Goal: Task Accomplishment & Management: Manage account settings

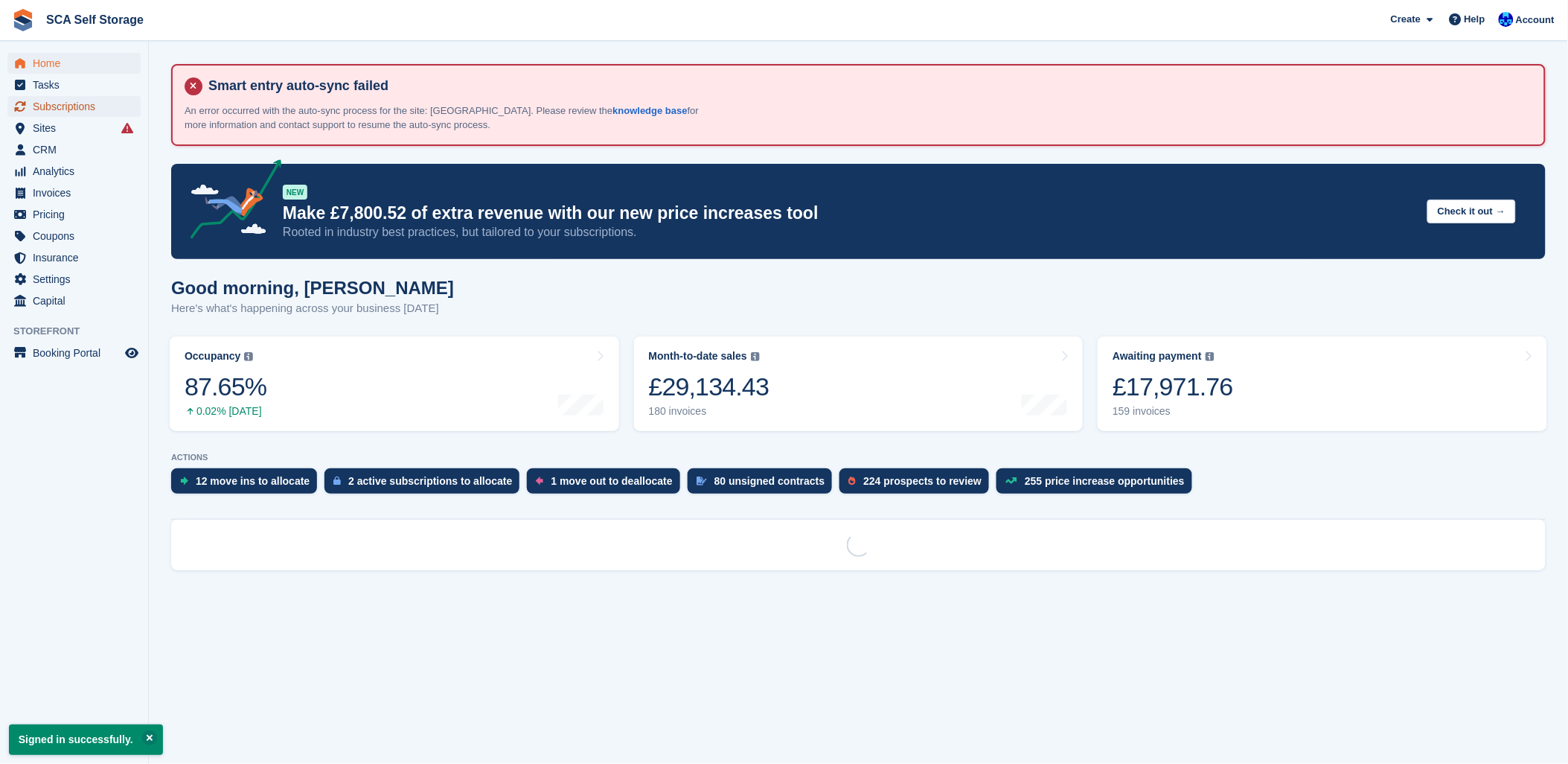
click at [53, 115] on span "Subscriptions" at bounding box center [77, 106] width 89 height 21
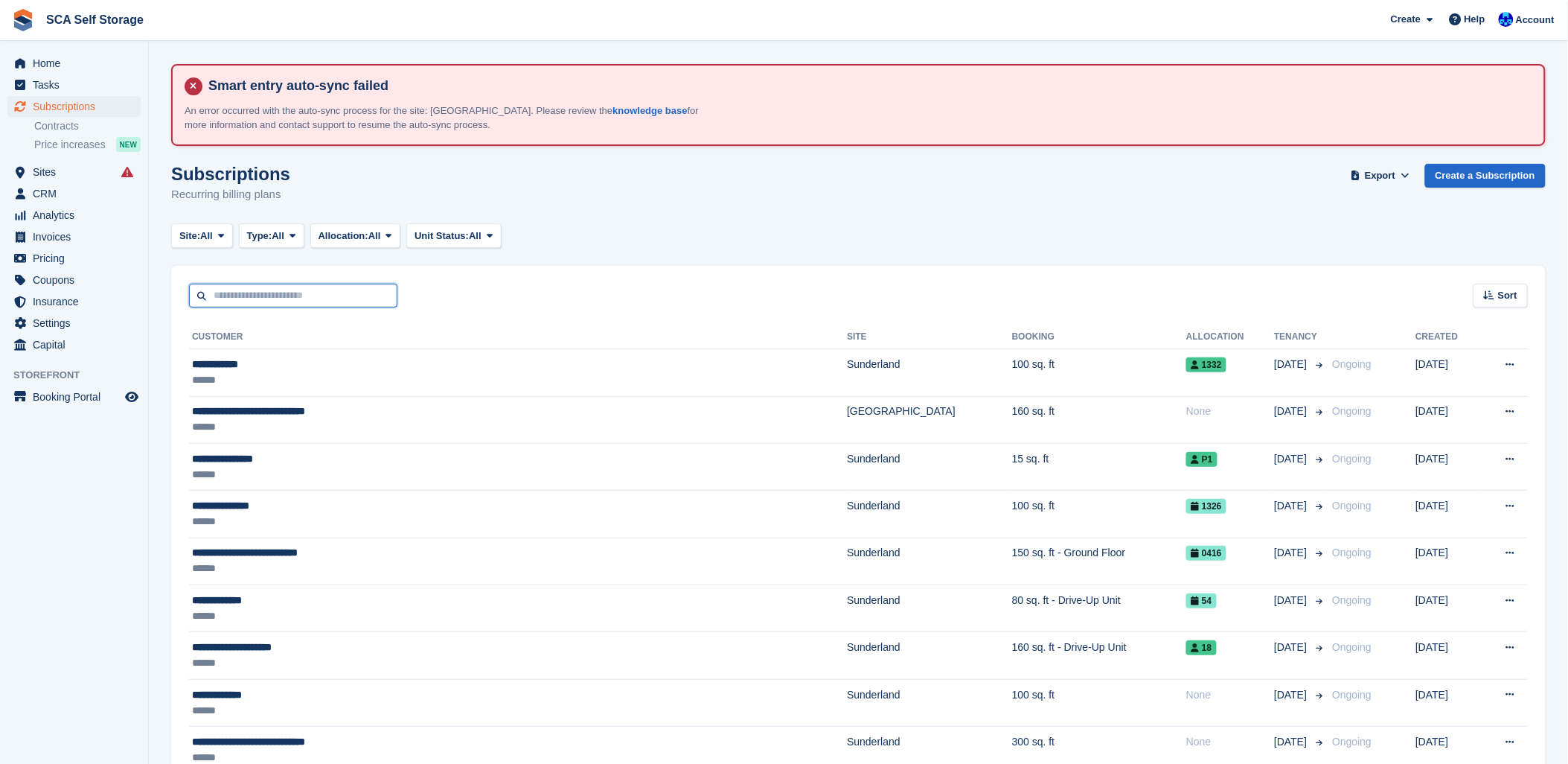
click at [218, 290] on input "text" at bounding box center [293, 296] width 208 height 25
type input "****"
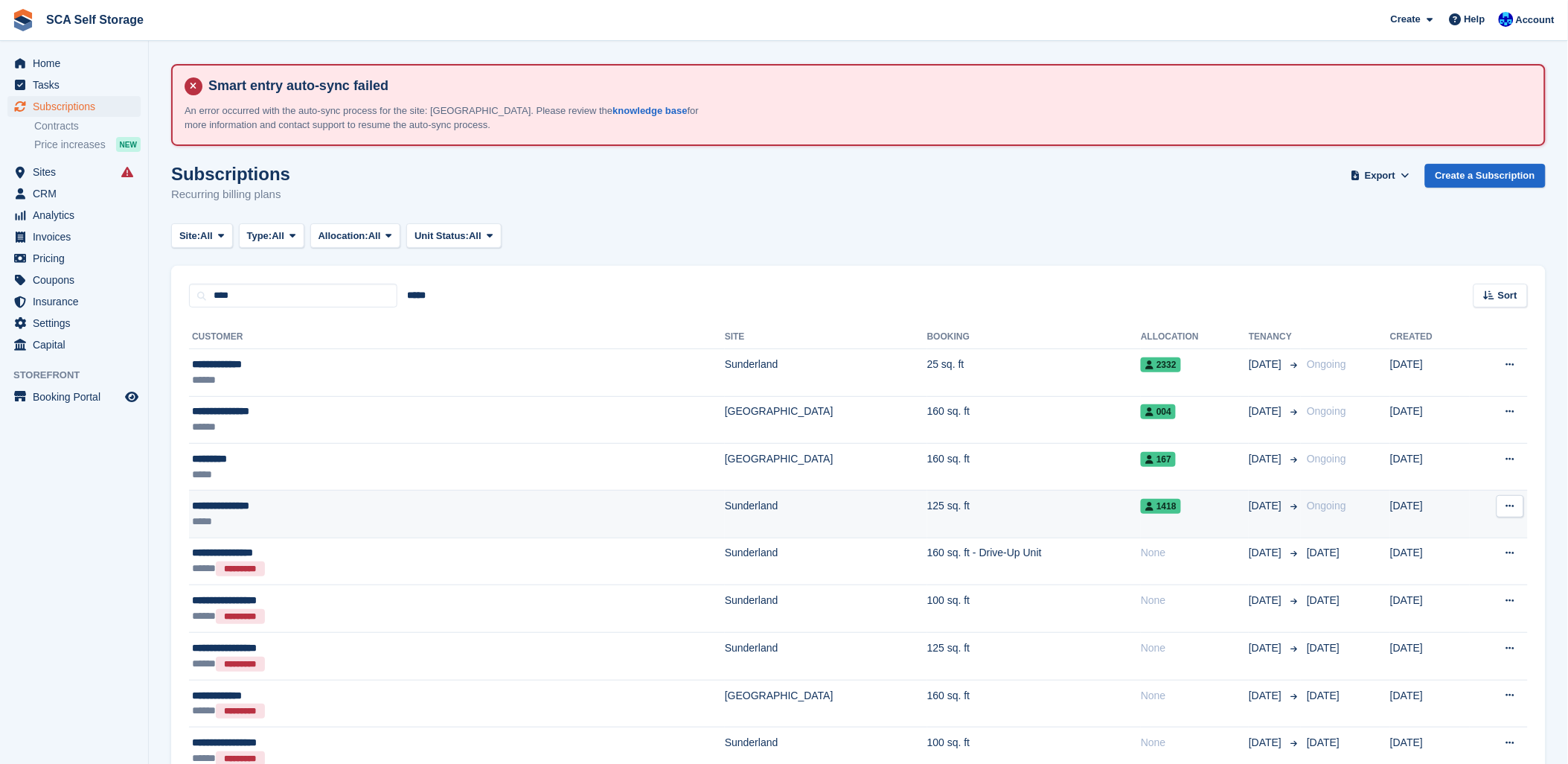
click at [330, 500] on div "**********" at bounding box center [334, 506] width 284 height 16
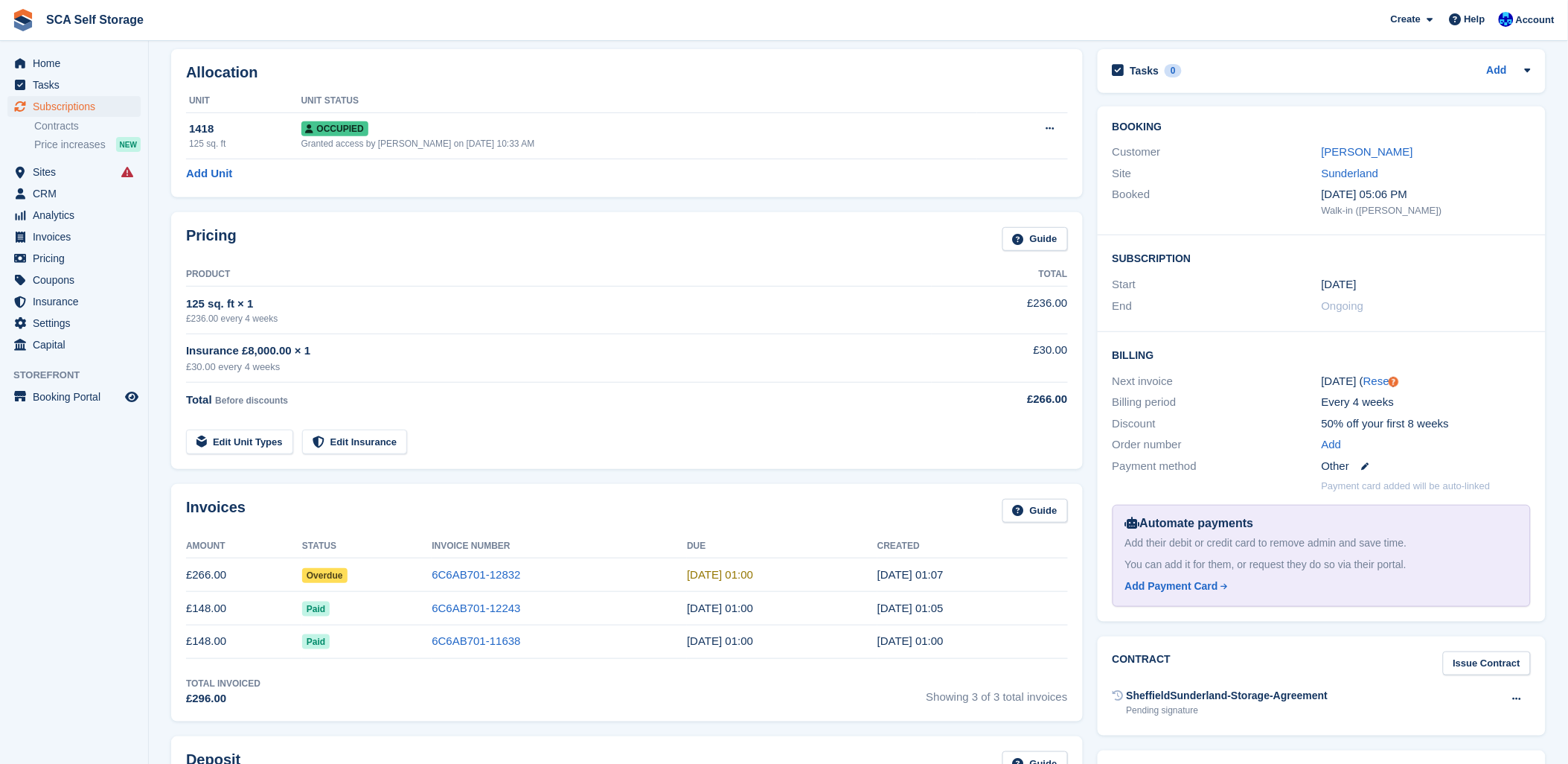
scroll to position [165, 0]
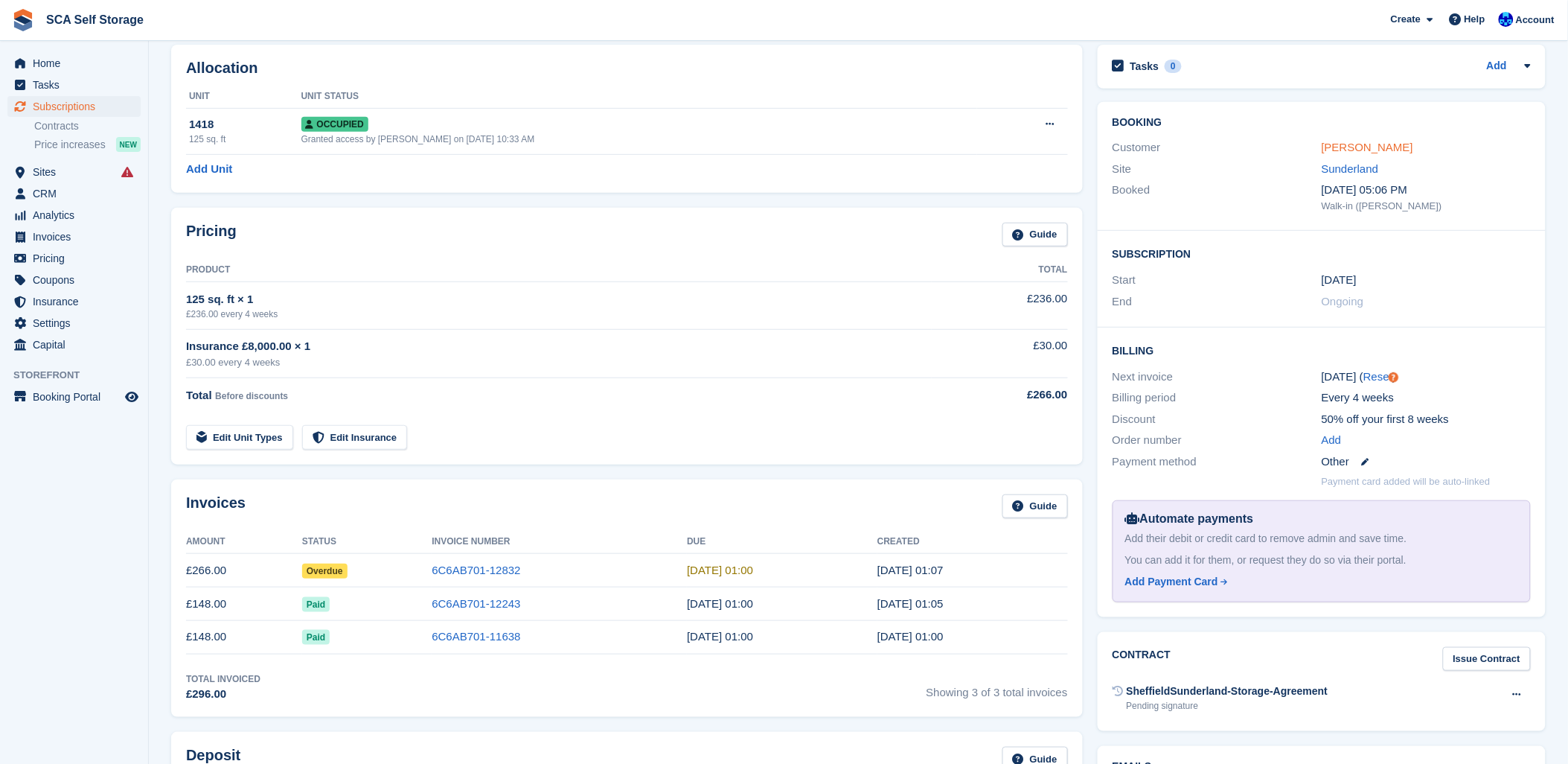
click at [1366, 144] on link "[PERSON_NAME]" at bounding box center [1367, 147] width 92 height 13
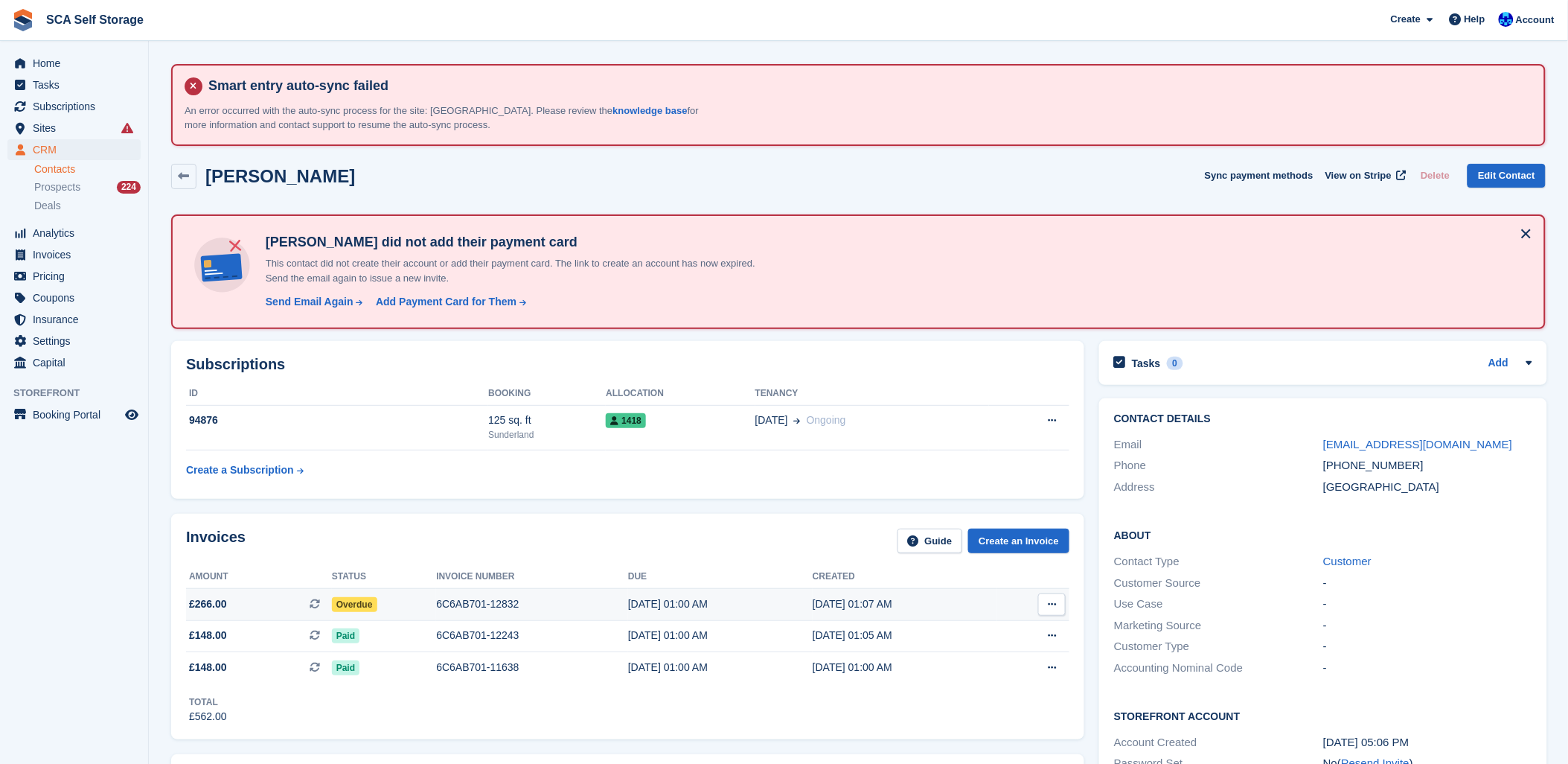
click at [671, 597] on div "[DATE] 01:00 AM" at bounding box center [720, 604] width 185 height 16
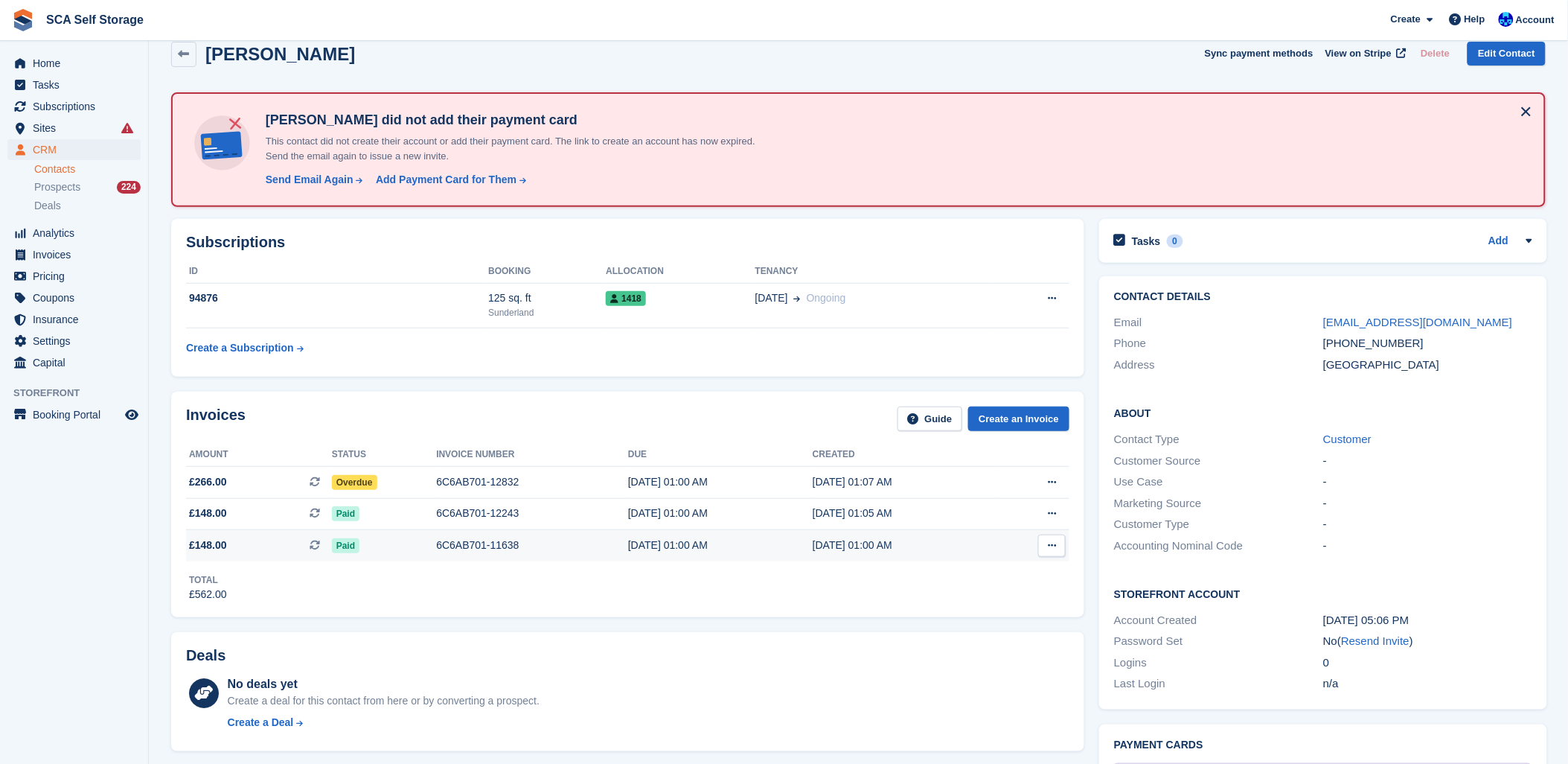
scroll to position [165, 0]
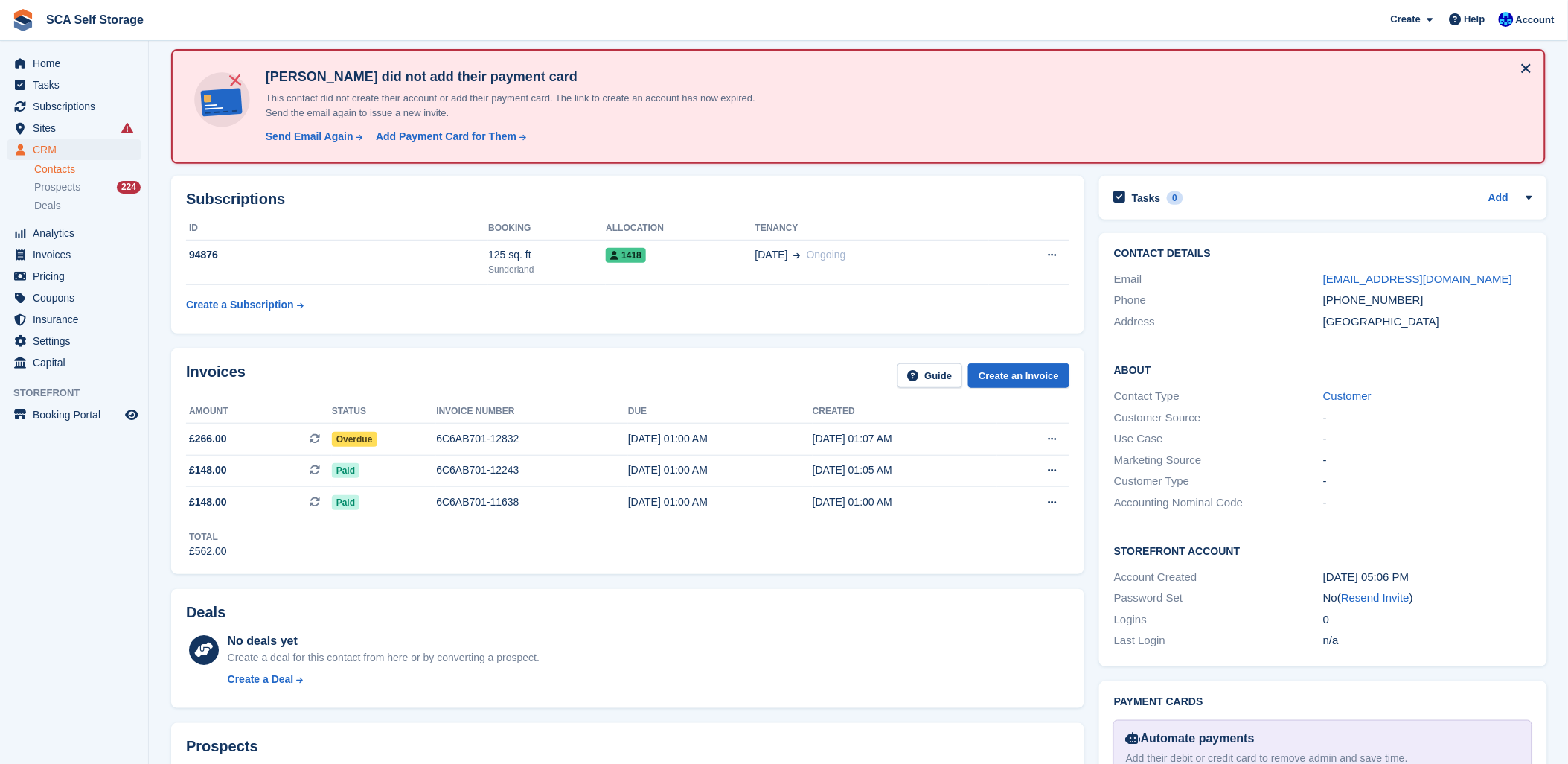
click at [629, 585] on div "Deals No deals yet Create a deal for this contact from here or by converting a …" at bounding box center [627, 649] width 928 height 135
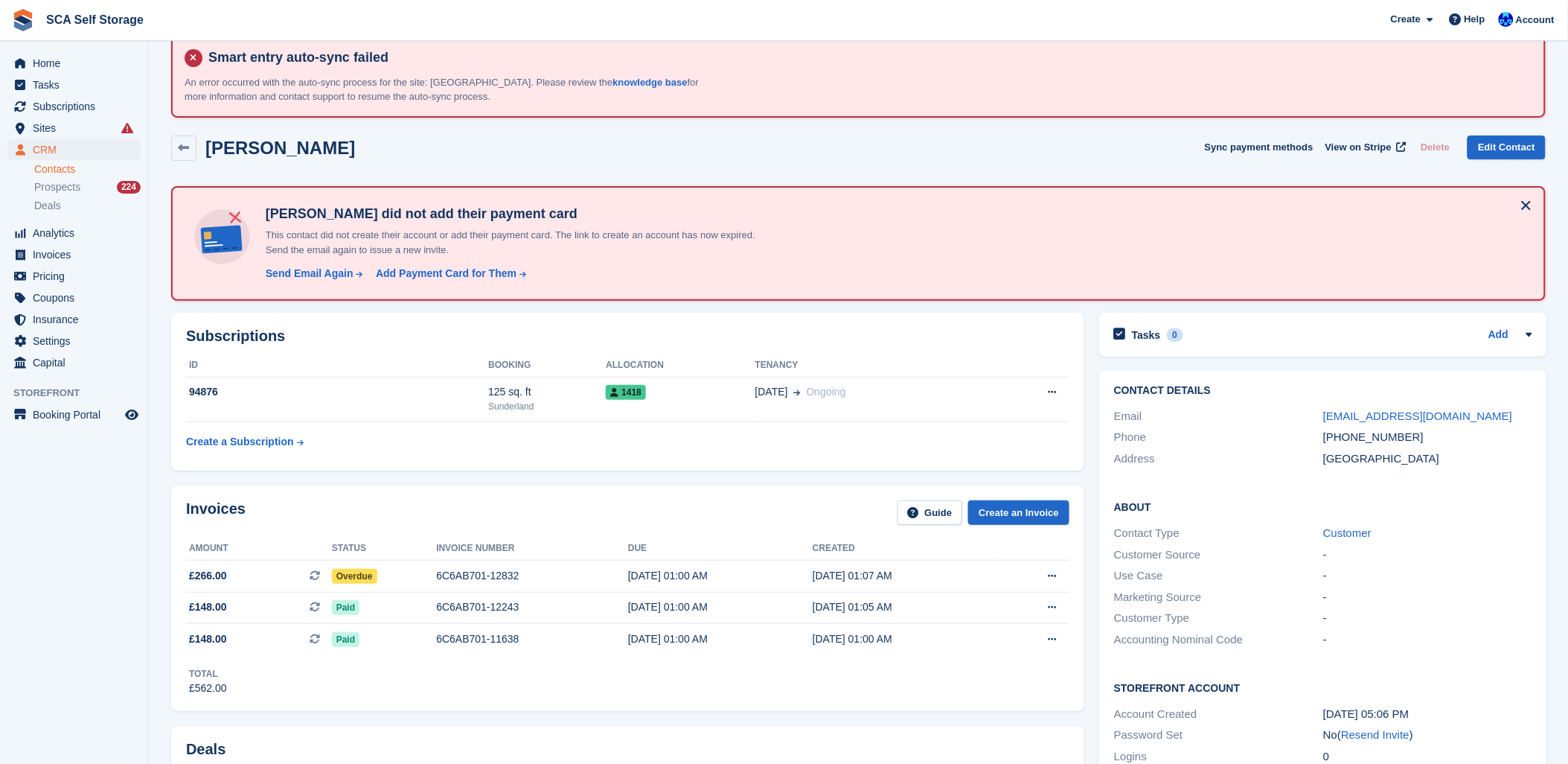
scroll to position [0, 0]
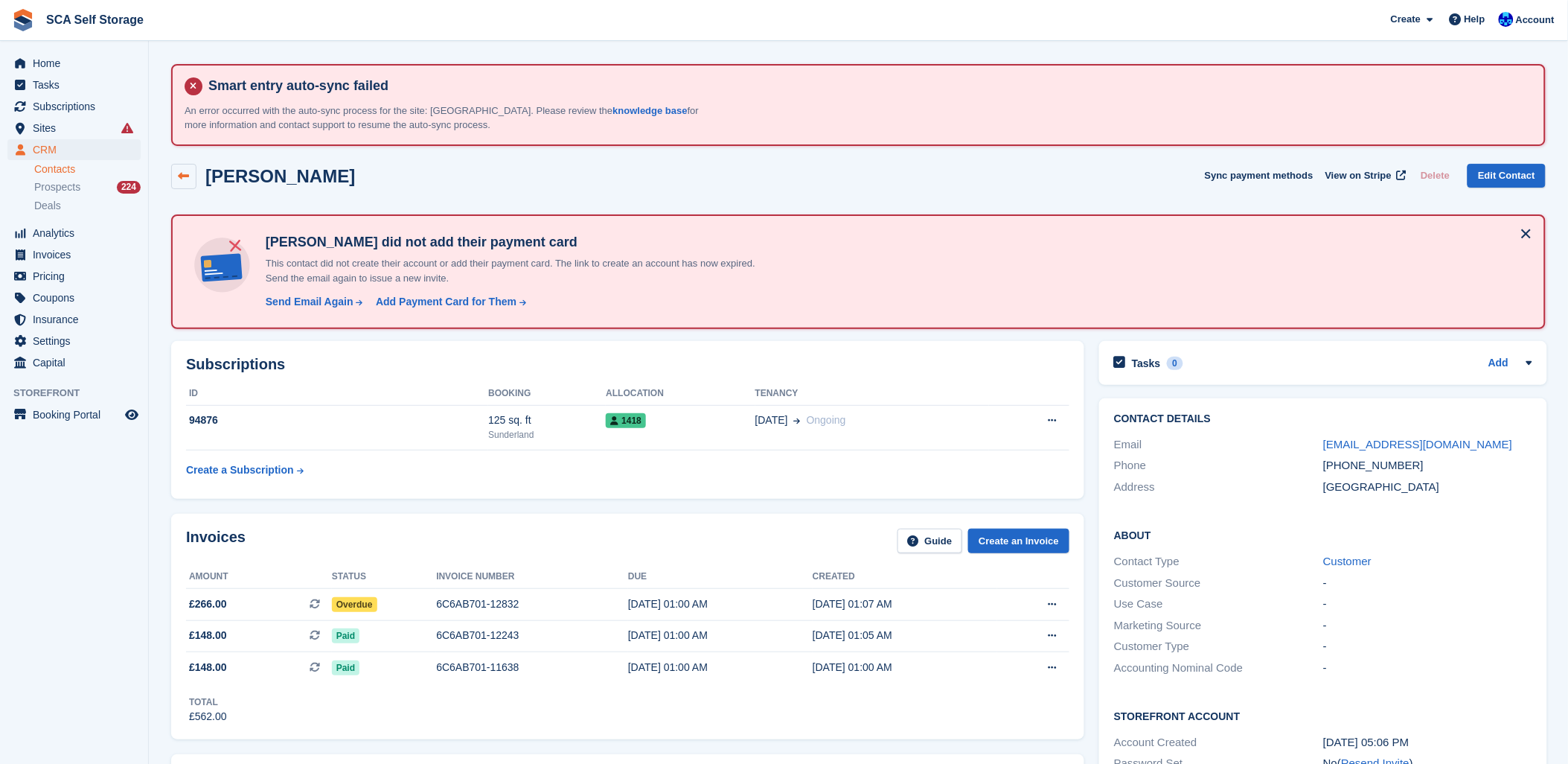
click at [176, 185] on link at bounding box center [184, 176] width 25 height 25
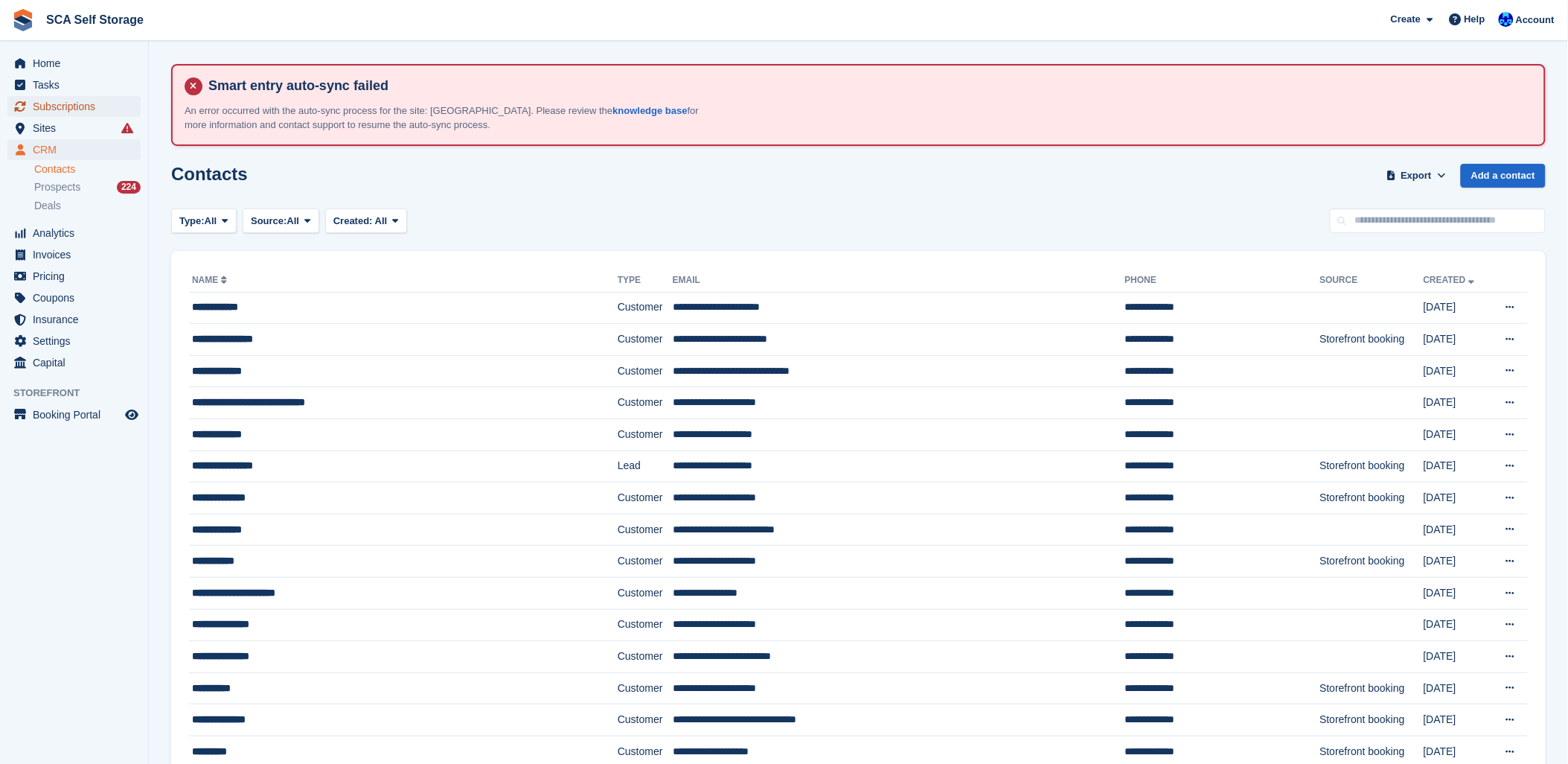
click at [58, 114] on span "Subscriptions" at bounding box center [77, 106] width 89 height 21
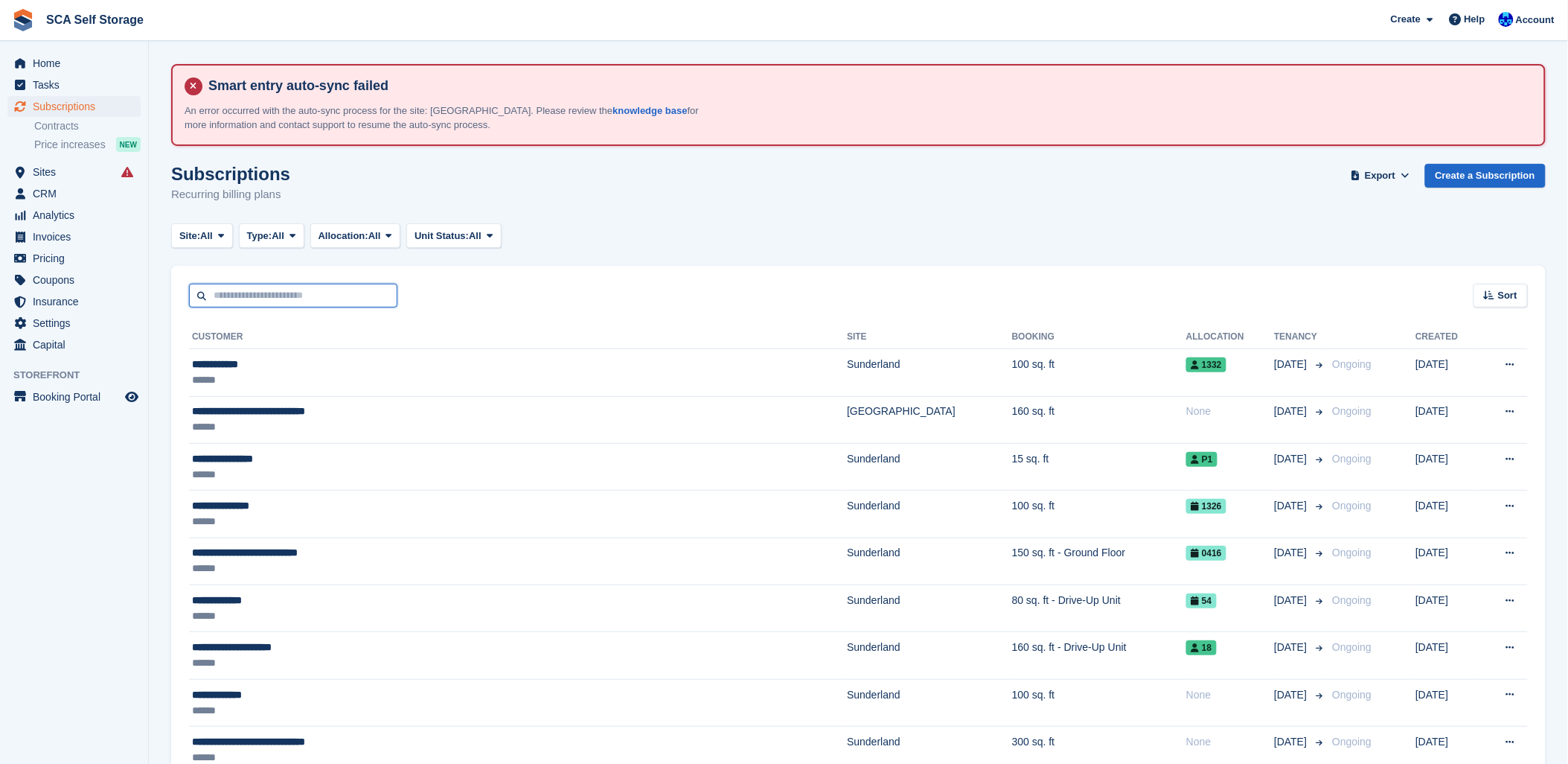
click at [225, 294] on input "text" at bounding box center [293, 296] width 208 height 25
type input "****"
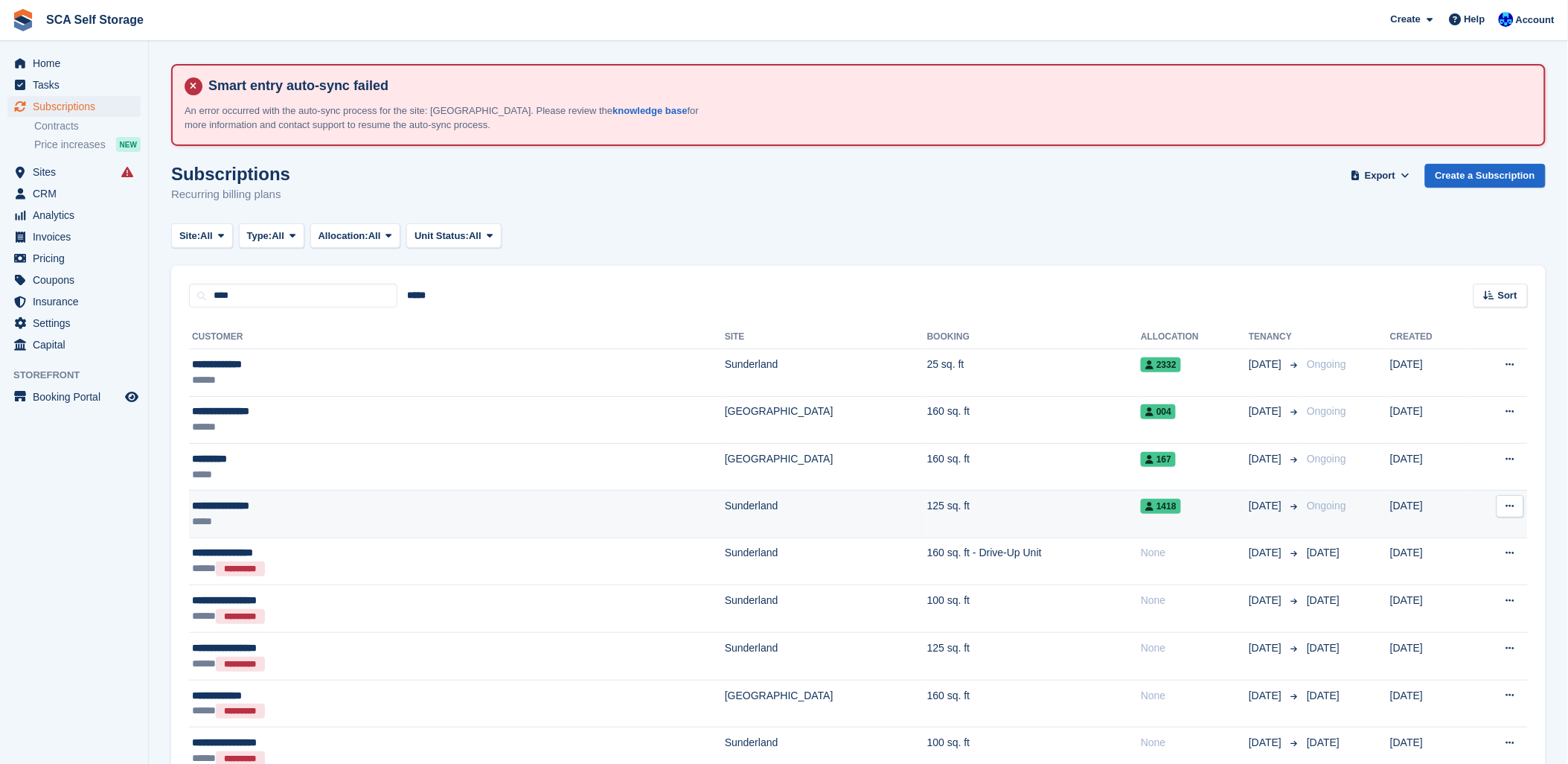
click at [307, 514] on div "*****" at bounding box center [334, 521] width 284 height 16
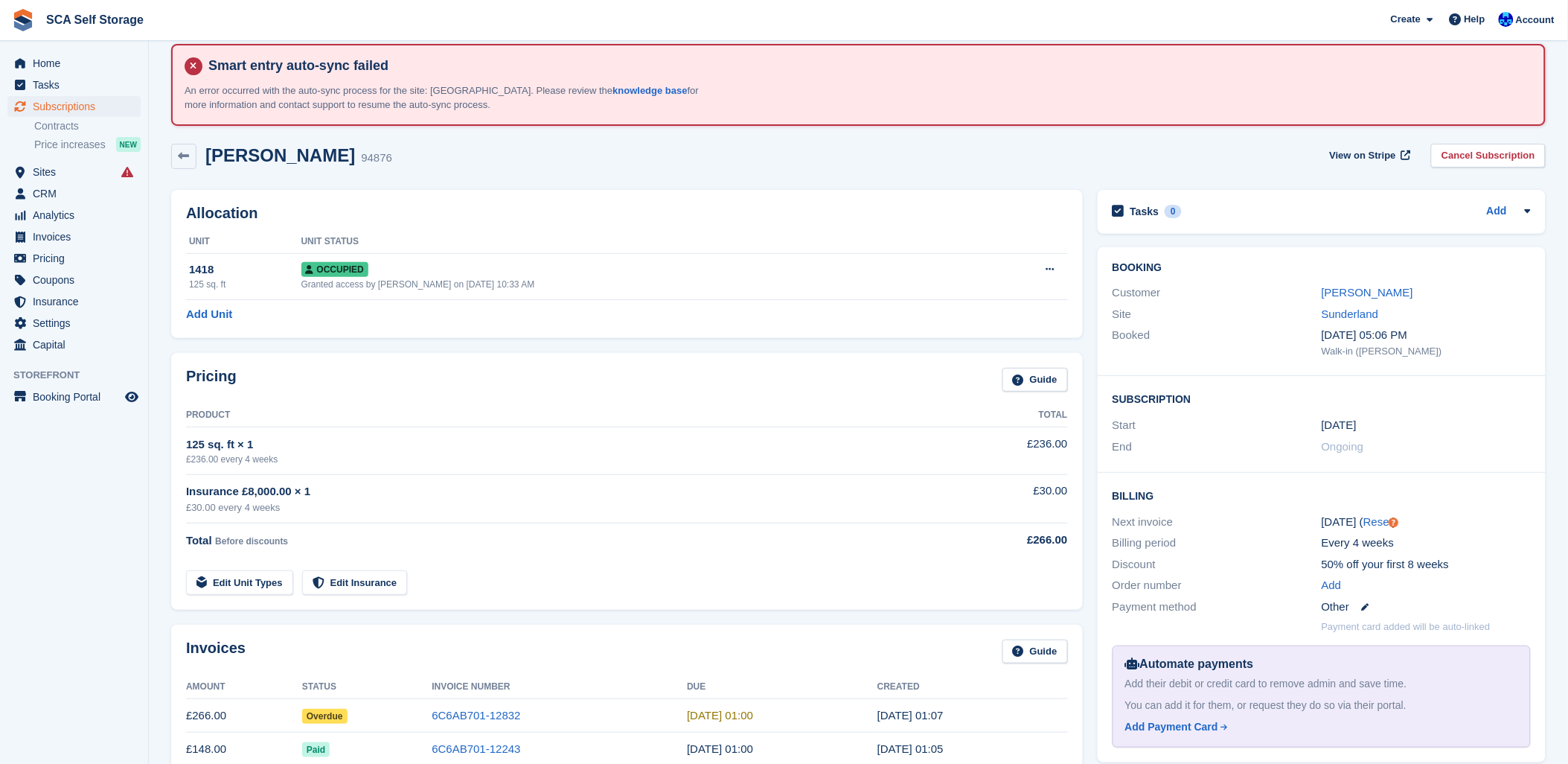
scroll to position [83, 0]
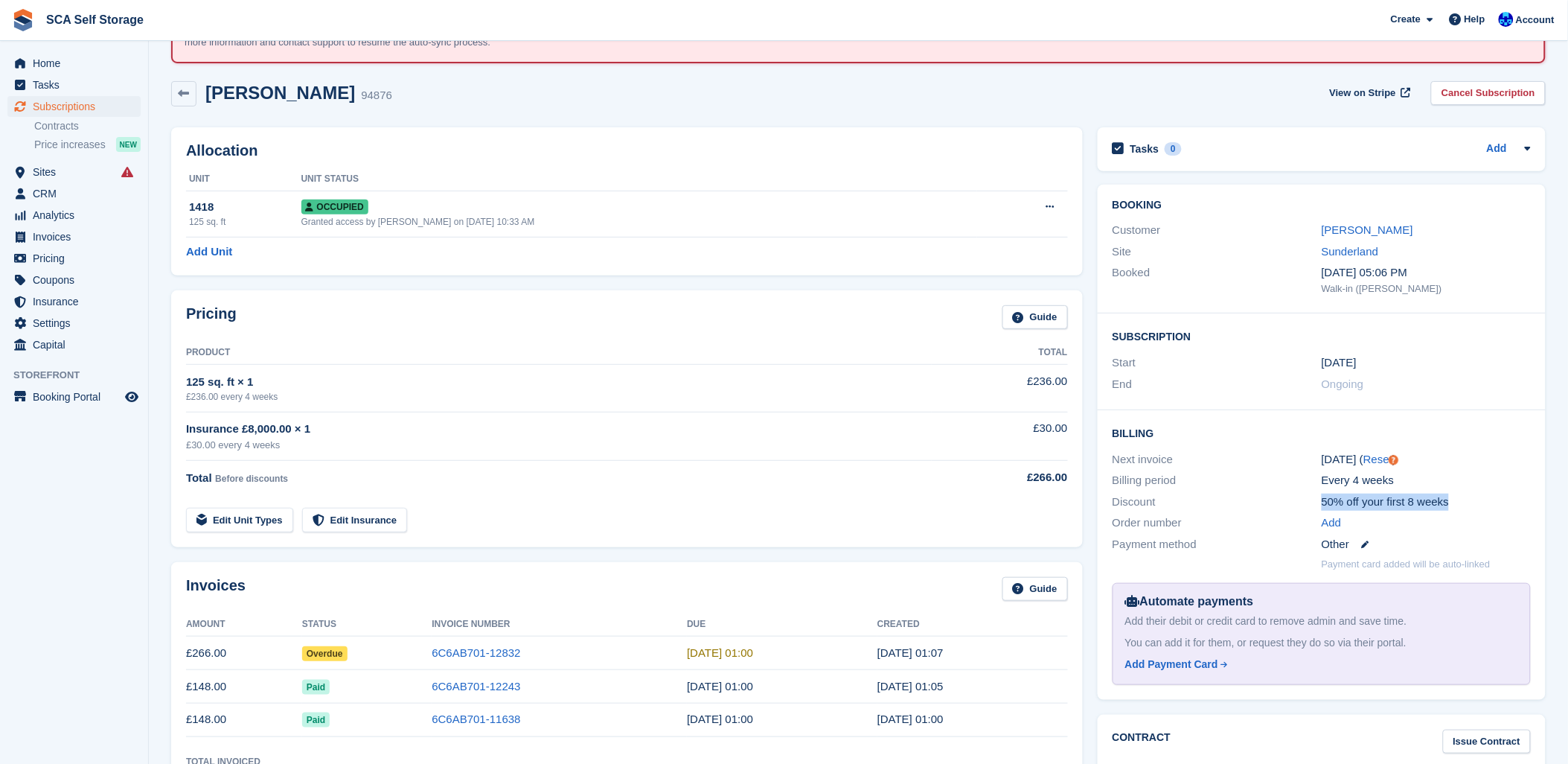
drag, startPoint x: 1451, startPoint y: 504, endPoint x: 1319, endPoint y: 509, distance: 132.1
click at [1319, 509] on div "Discount 50% off your first 8 weeks" at bounding box center [1322, 502] width 418 height 22
click at [603, 278] on div "Allocation Unit Unit Status 1418 125 sq. ft Occupied Granted access by Kelly Ne…" at bounding box center [627, 201] width 927 height 163
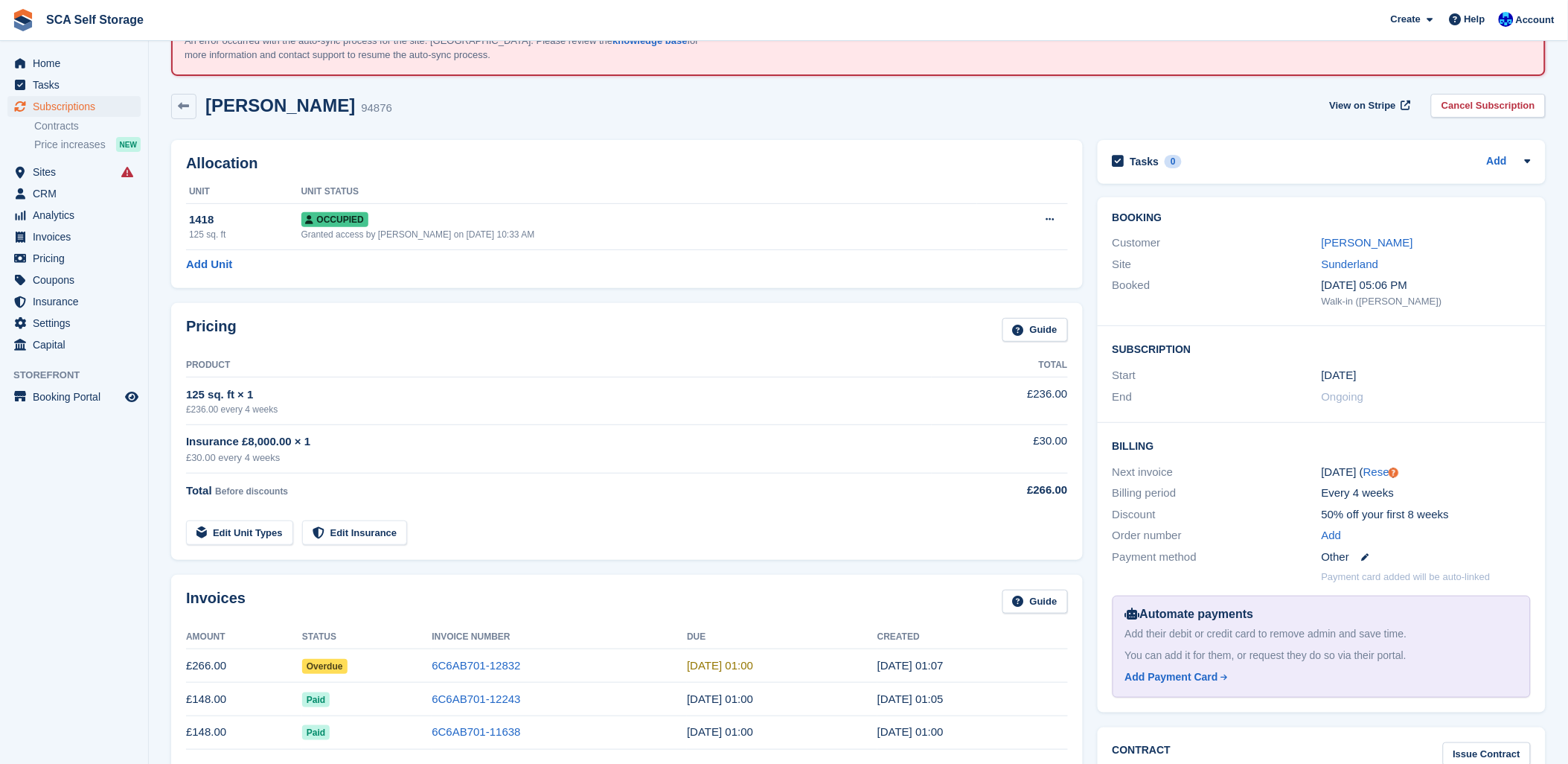
scroll to position [0, 0]
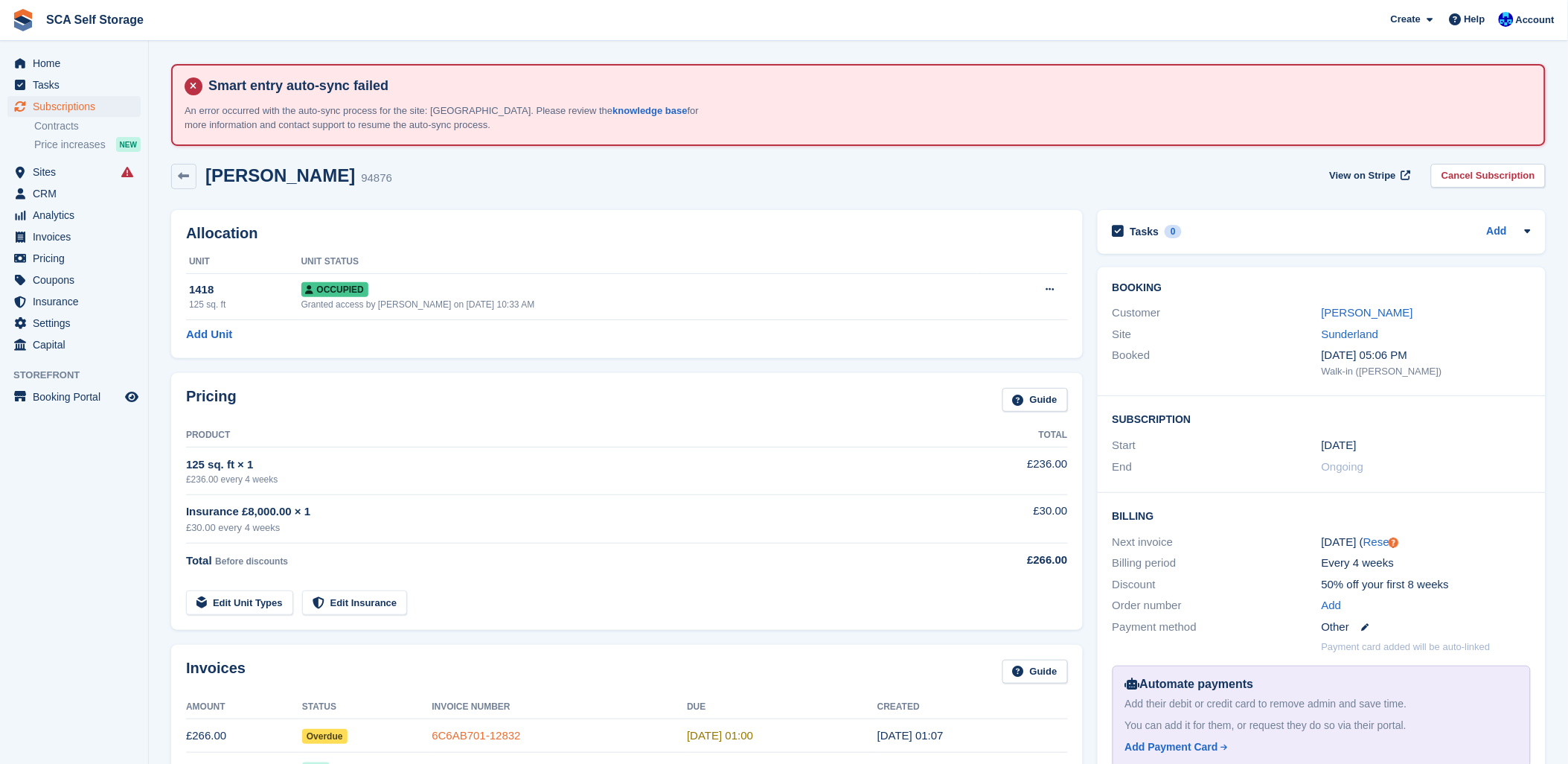
click at [513, 735] on link "6C6AB701-12832" at bounding box center [476, 735] width 89 height 13
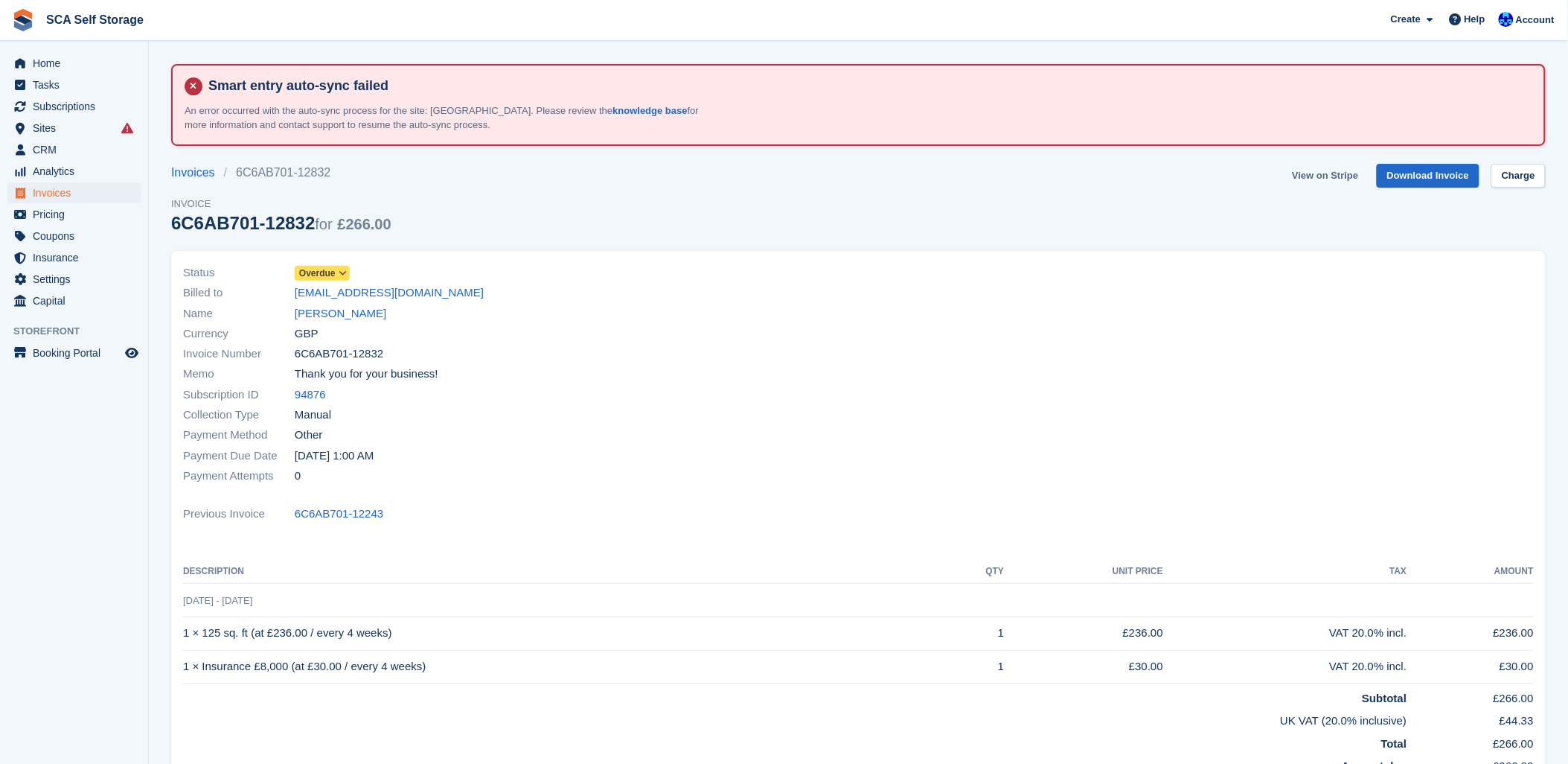
click at [1330, 167] on link "View on Stripe" at bounding box center [1325, 176] width 78 height 25
click at [1326, 169] on link "View on Stripe" at bounding box center [1325, 176] width 78 height 25
click at [310, 314] on link "[PERSON_NAME]" at bounding box center [340, 313] width 92 height 17
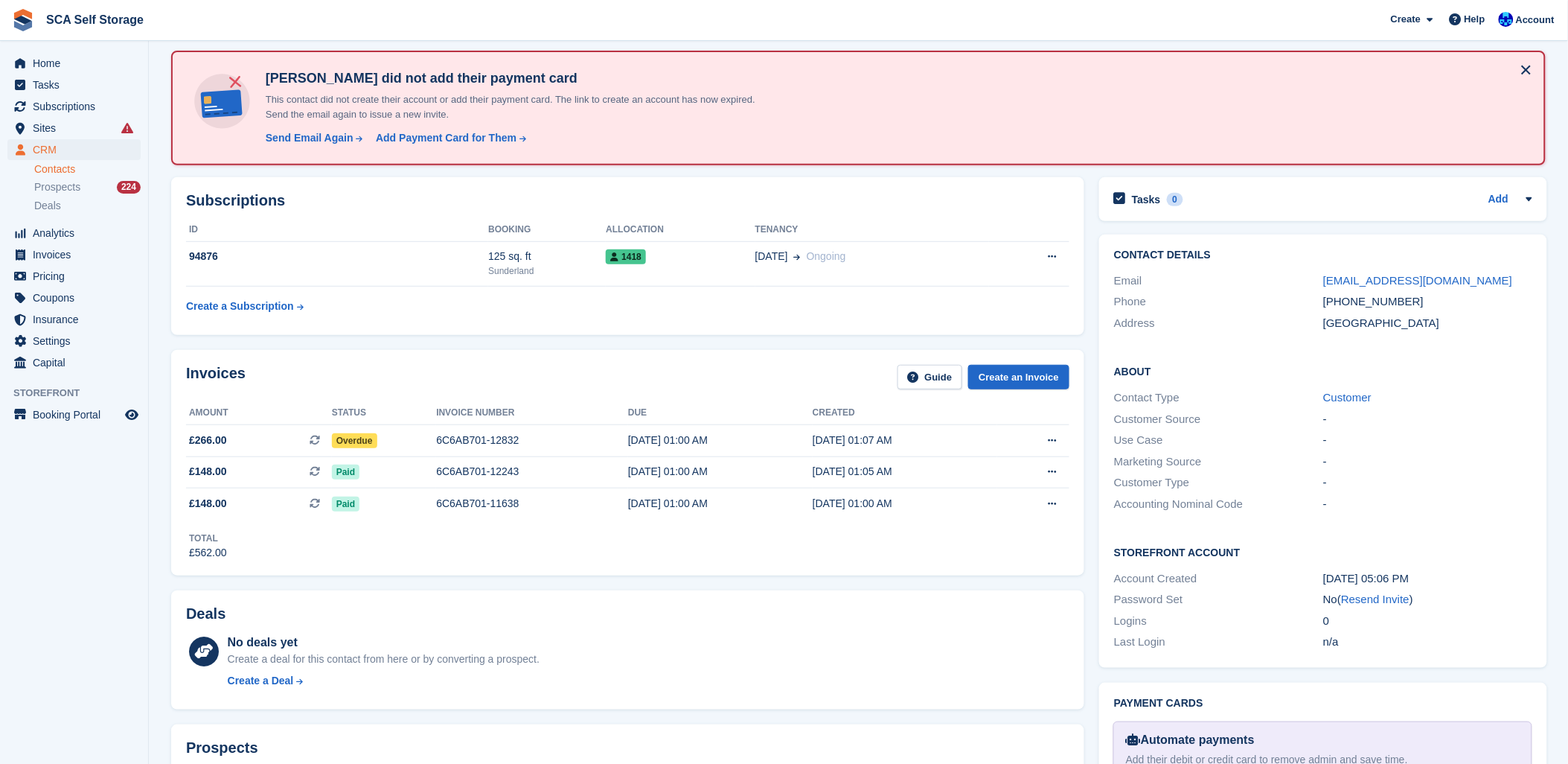
scroll to position [165, 0]
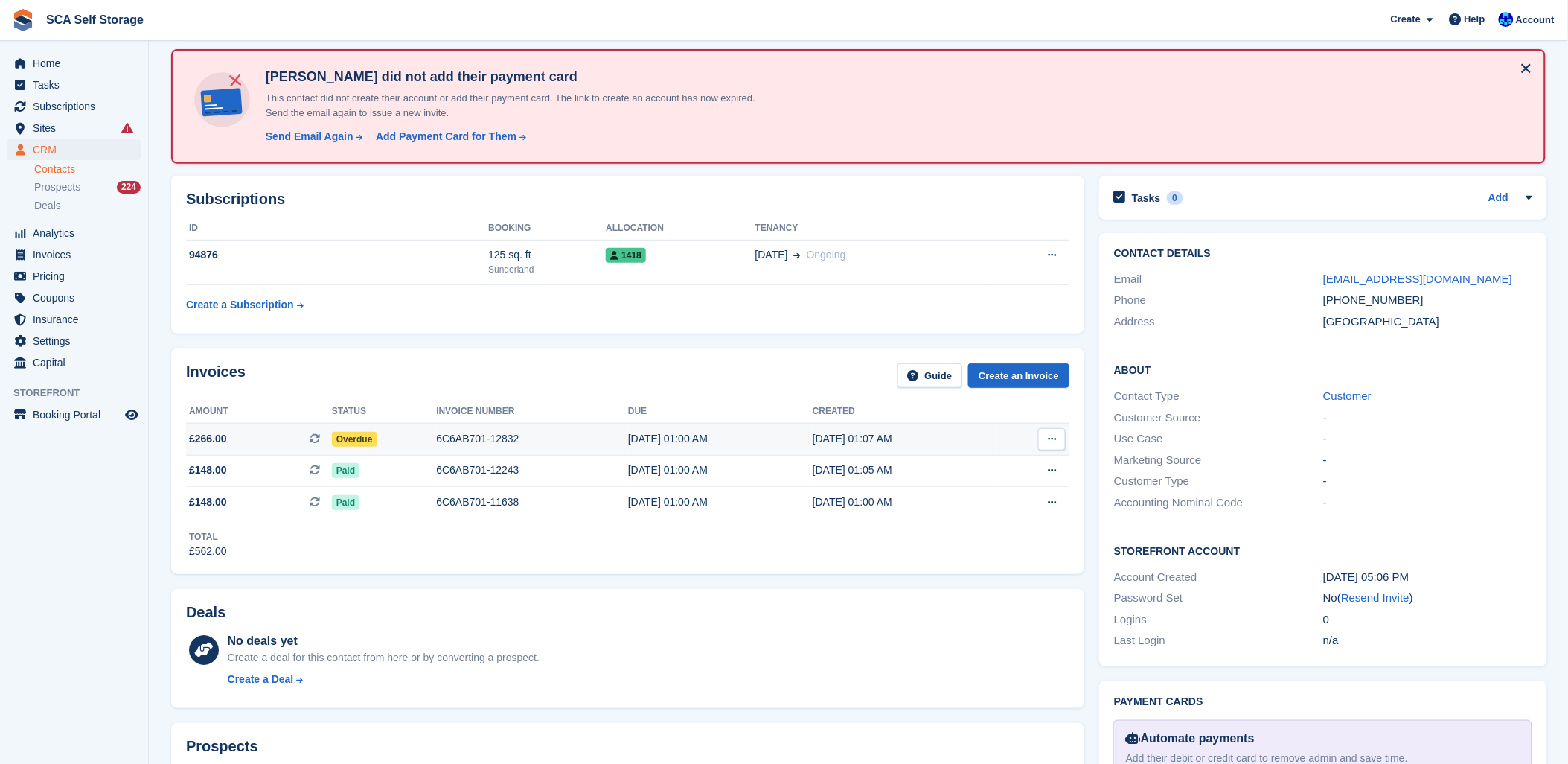
click at [500, 433] on div "6C6AB701-12832" at bounding box center [532, 439] width 192 height 16
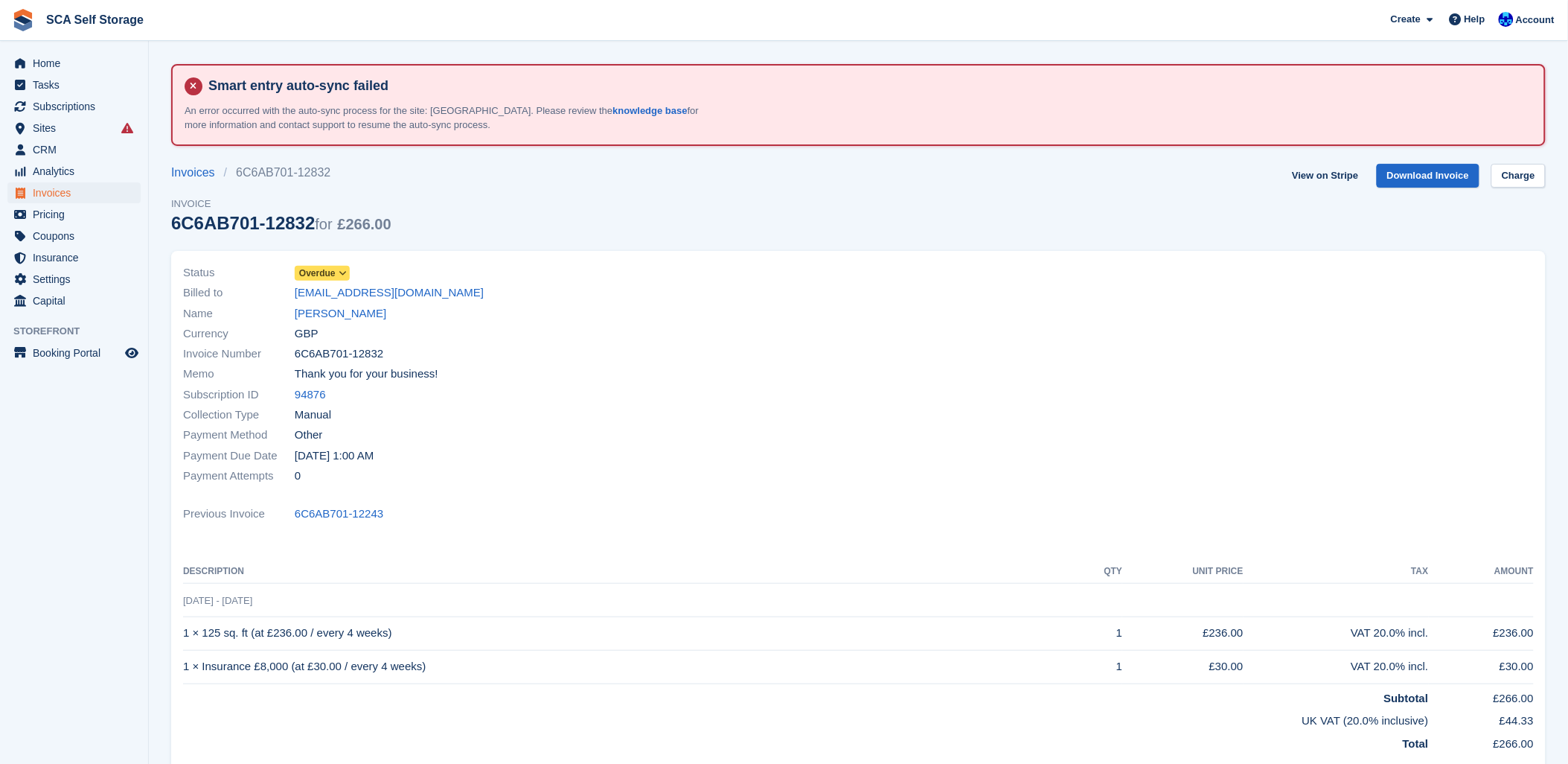
click at [934, 407] on div at bounding box center [1201, 375] width 685 height 241
click at [314, 271] on span "Overdue" at bounding box center [317, 273] width 36 height 13
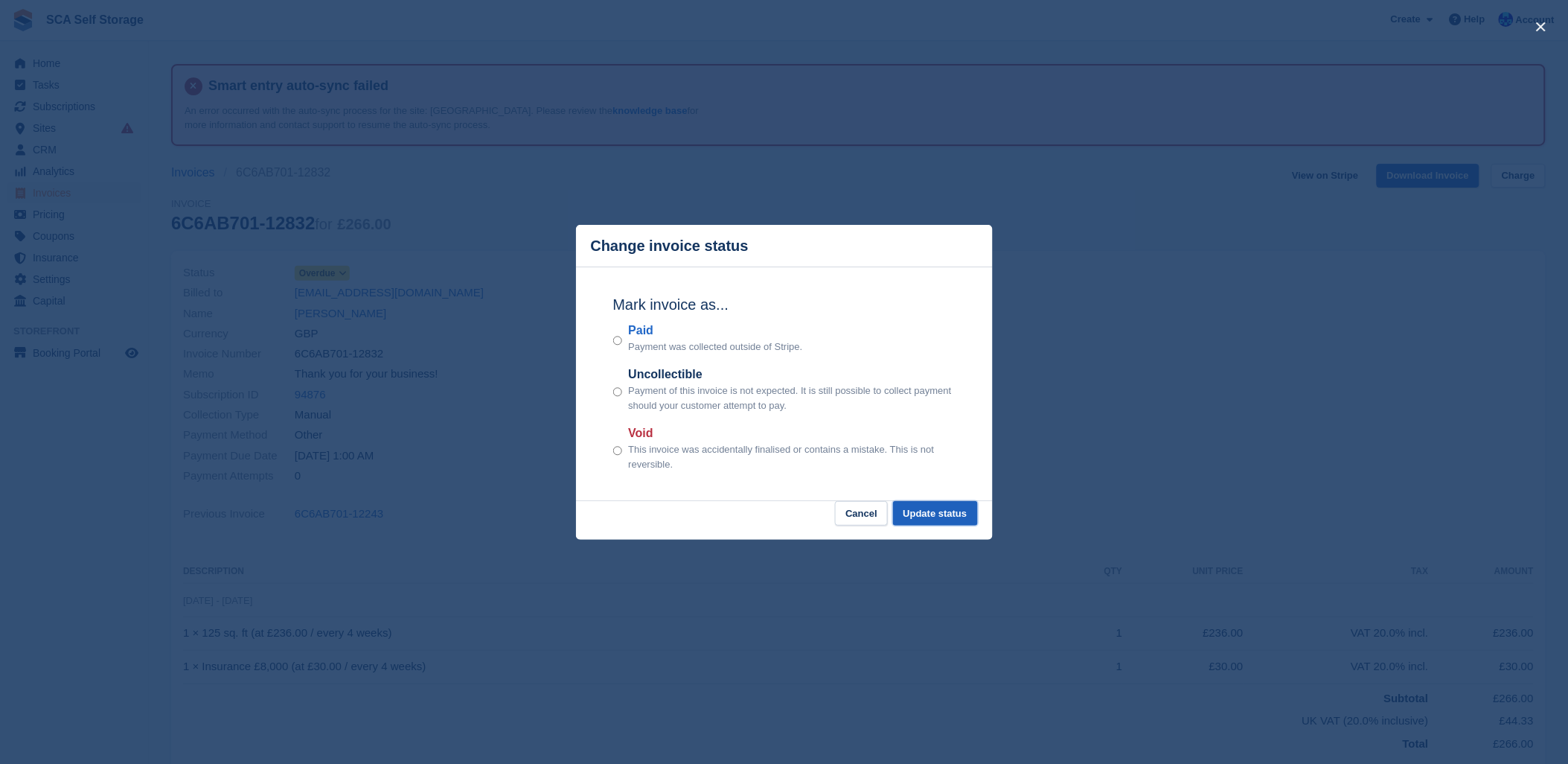
click at [949, 508] on button "Update status" at bounding box center [935, 513] width 85 height 25
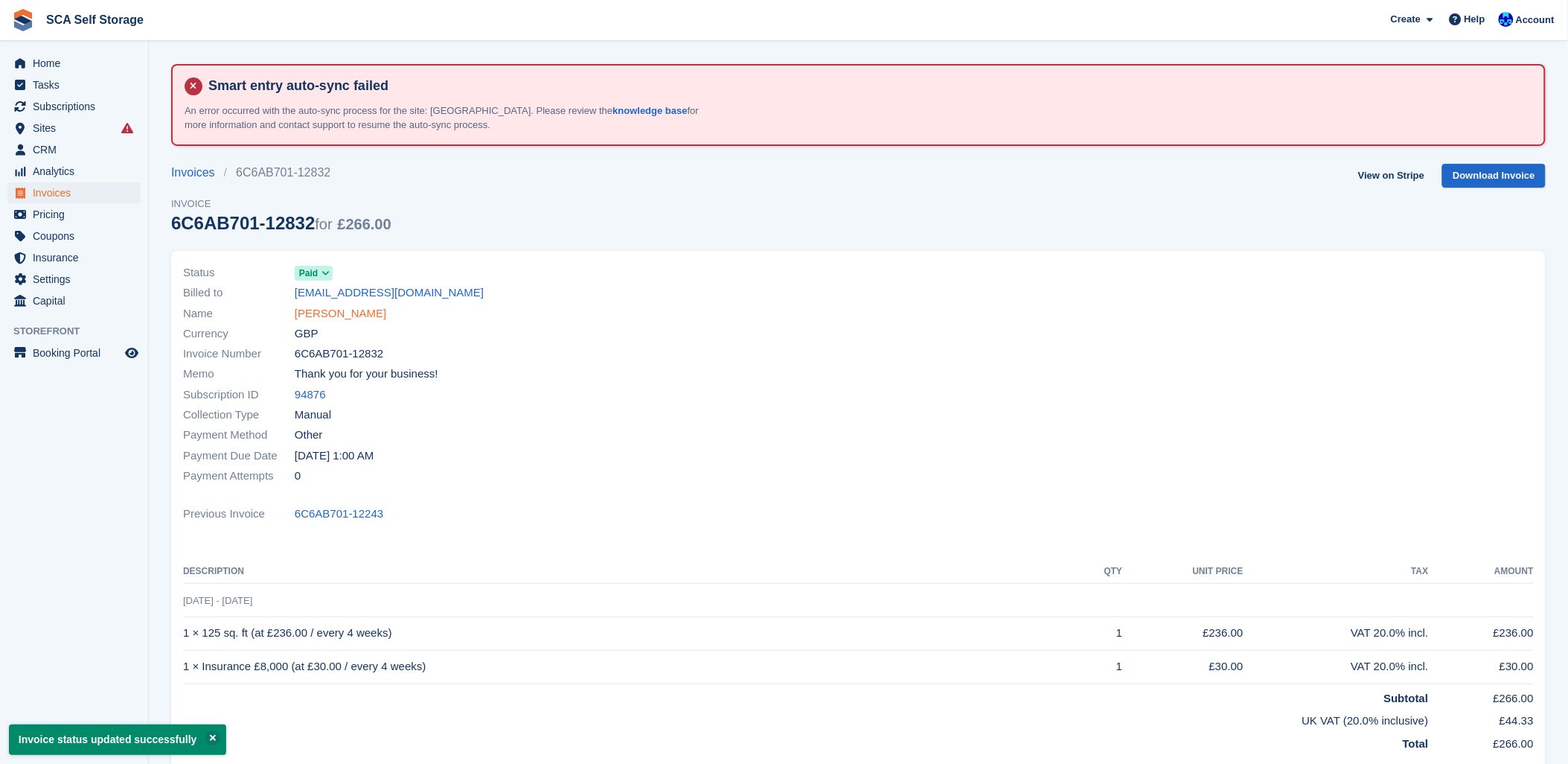
click at [347, 321] on link "[PERSON_NAME]" at bounding box center [340, 313] width 92 height 17
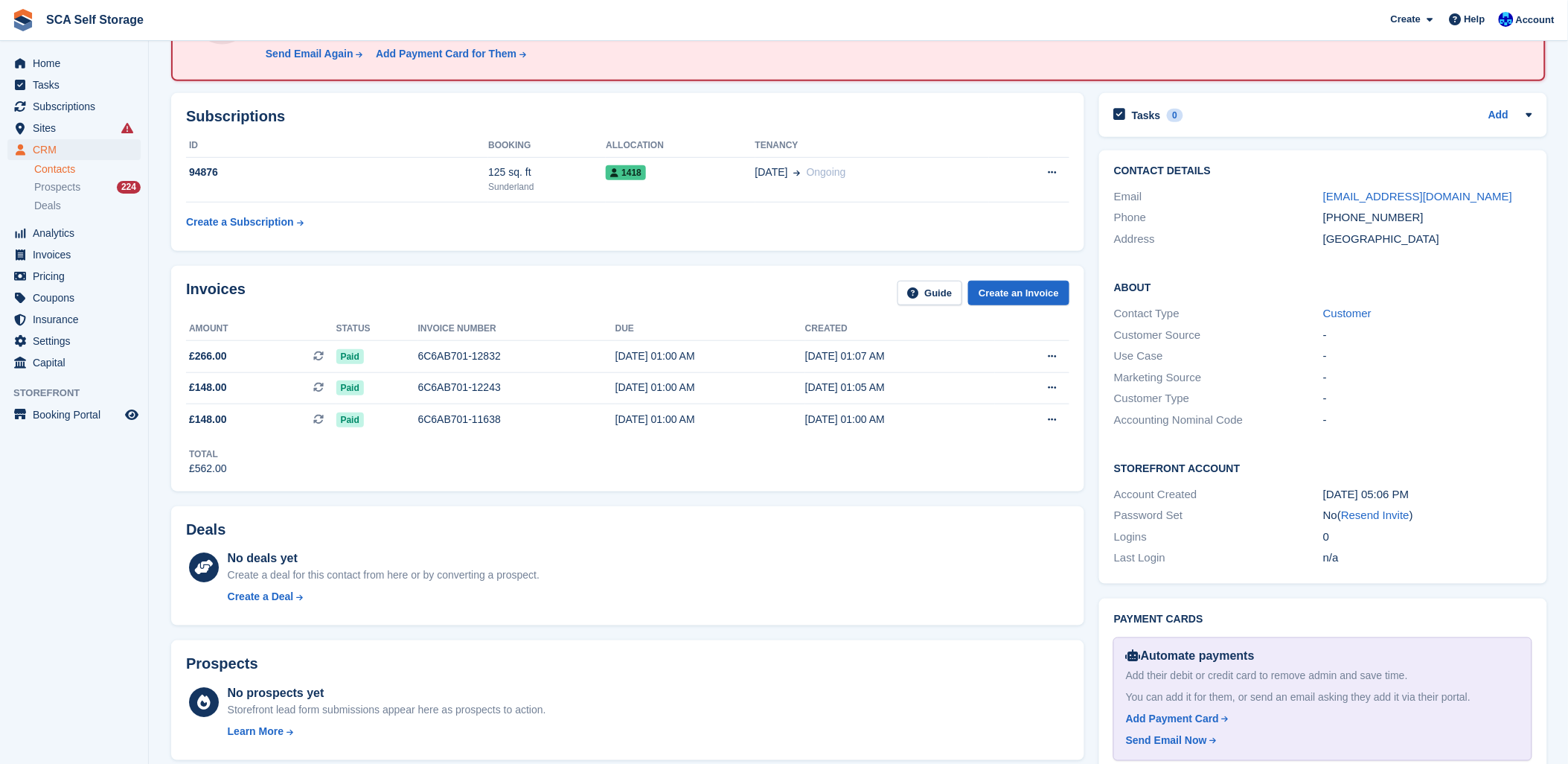
scroll to position [496, 0]
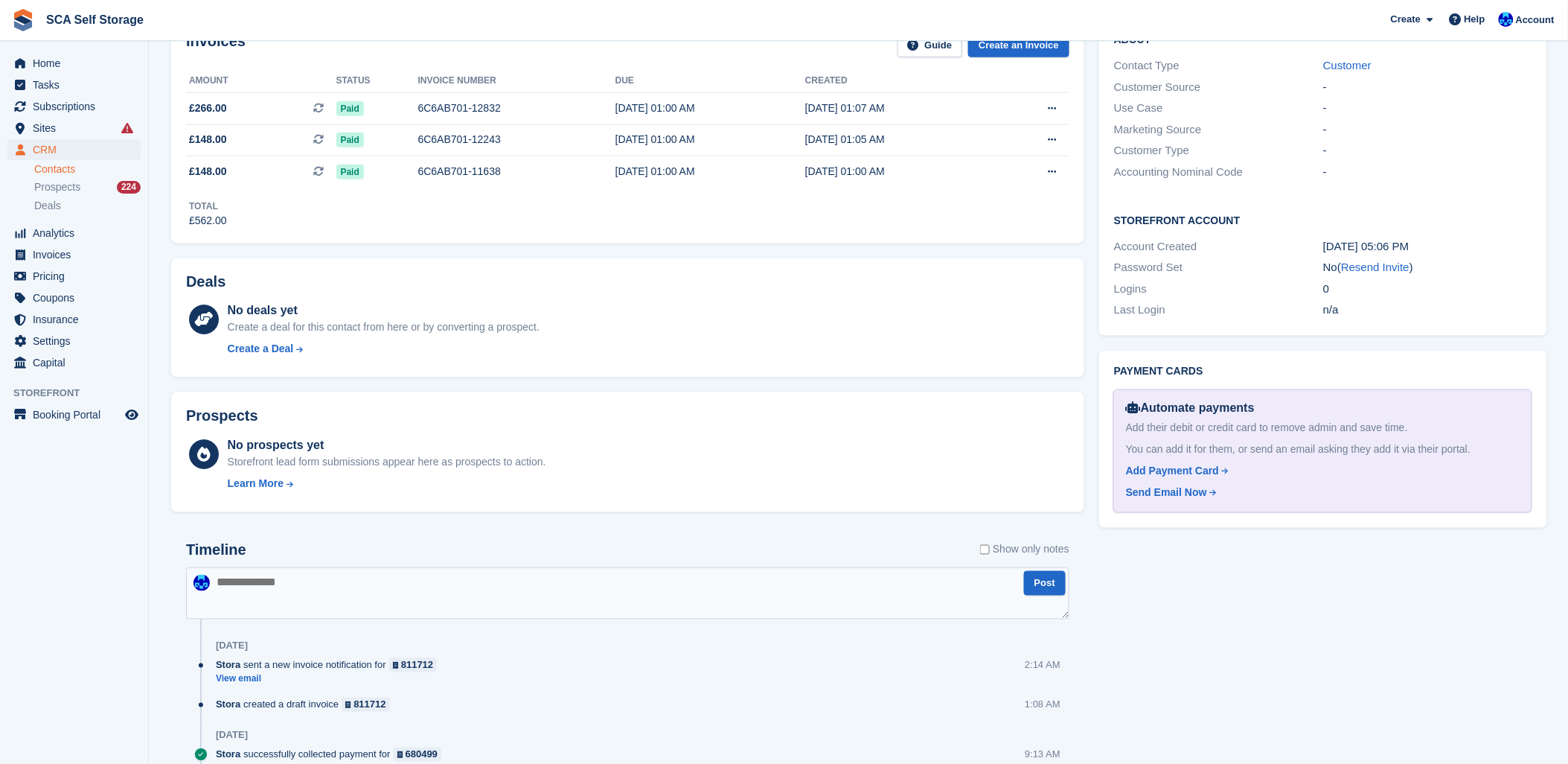
drag, startPoint x: 484, startPoint y: 578, endPoint x: 1192, endPoint y: 337, distance: 747.9
click at [506, 574] on textarea at bounding box center [627, 593] width 883 height 52
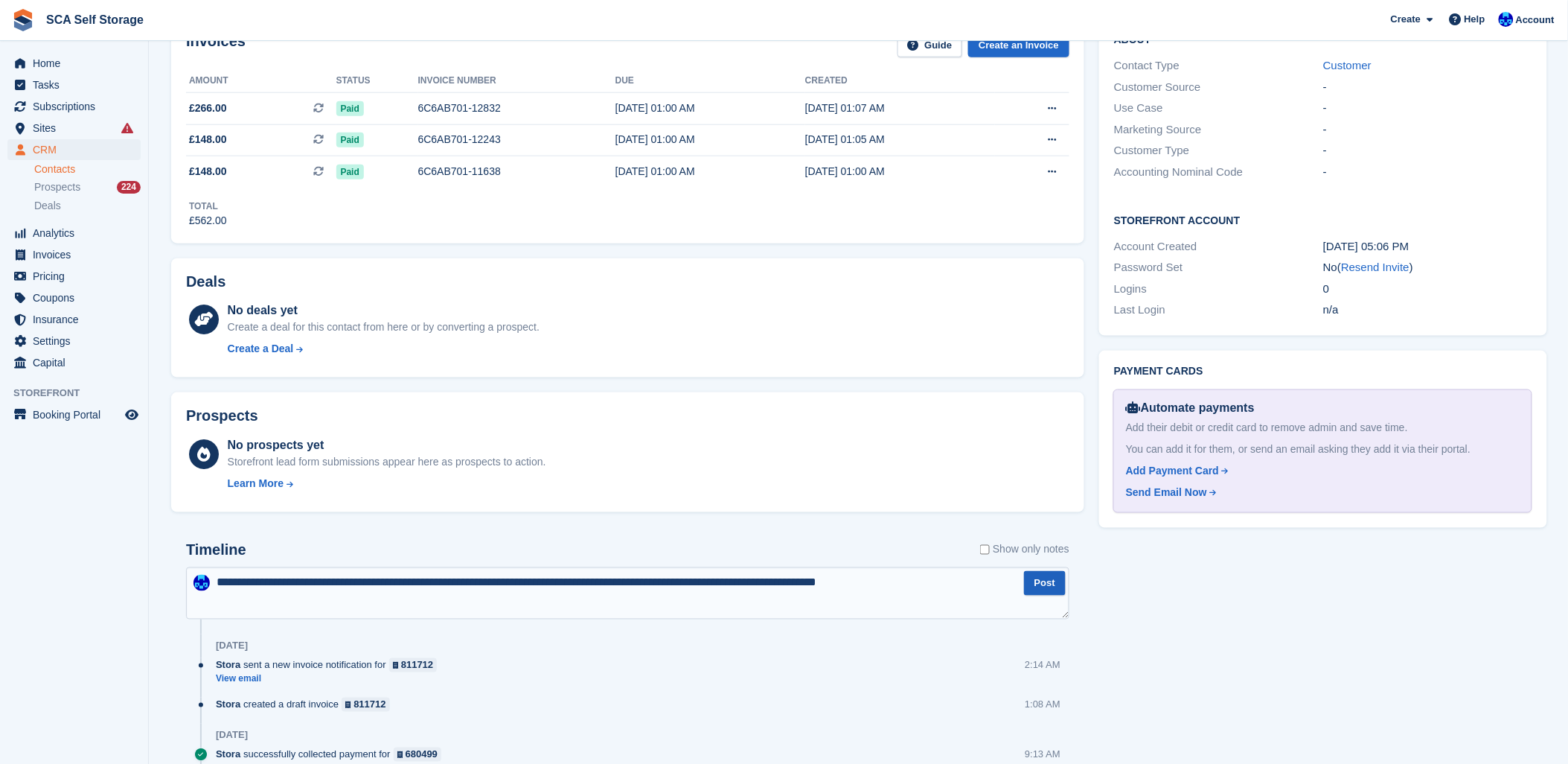
type textarea "**********"
click at [1030, 585] on button "Post" at bounding box center [1045, 583] width 42 height 25
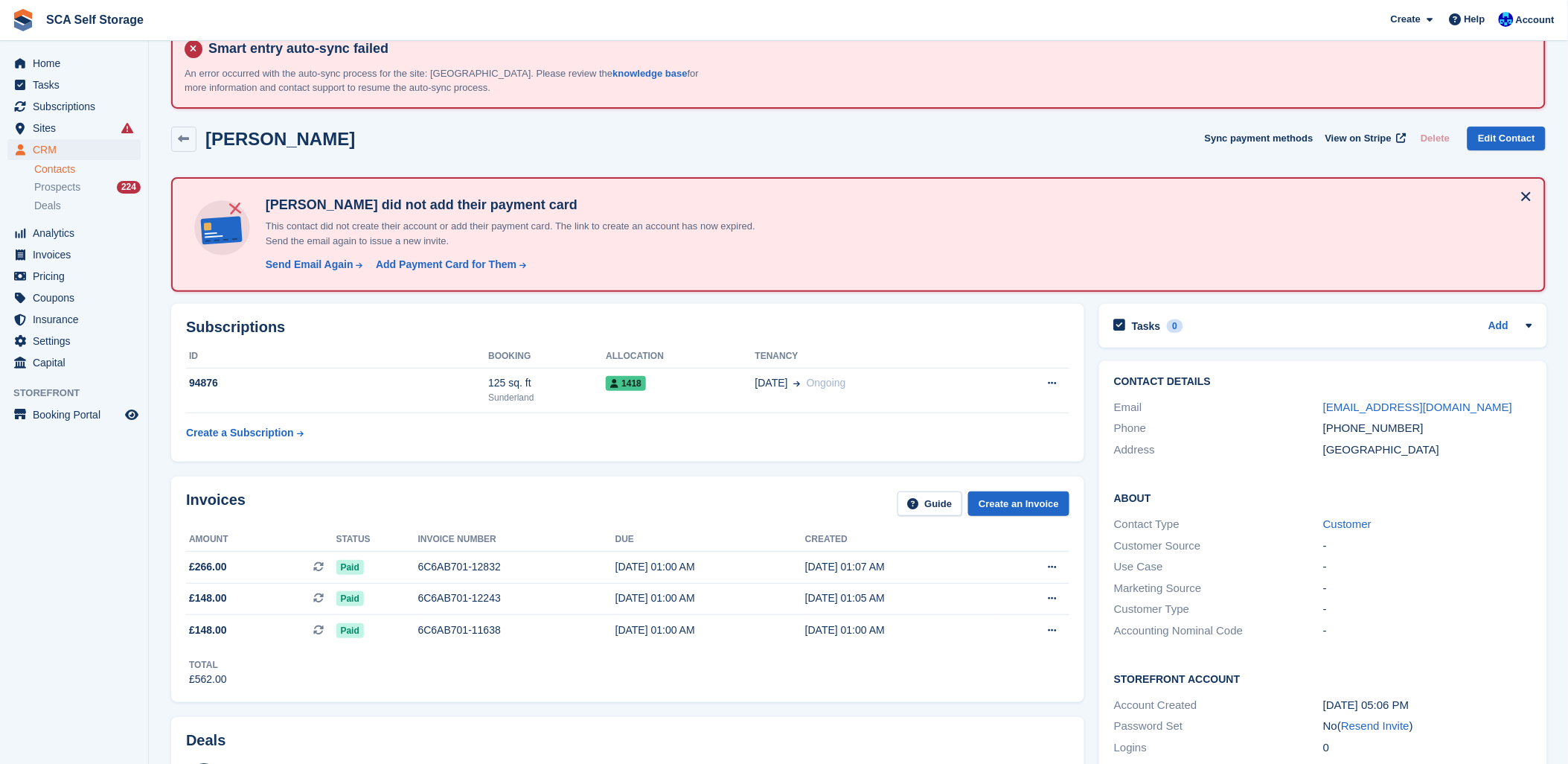
scroll to position [0, 0]
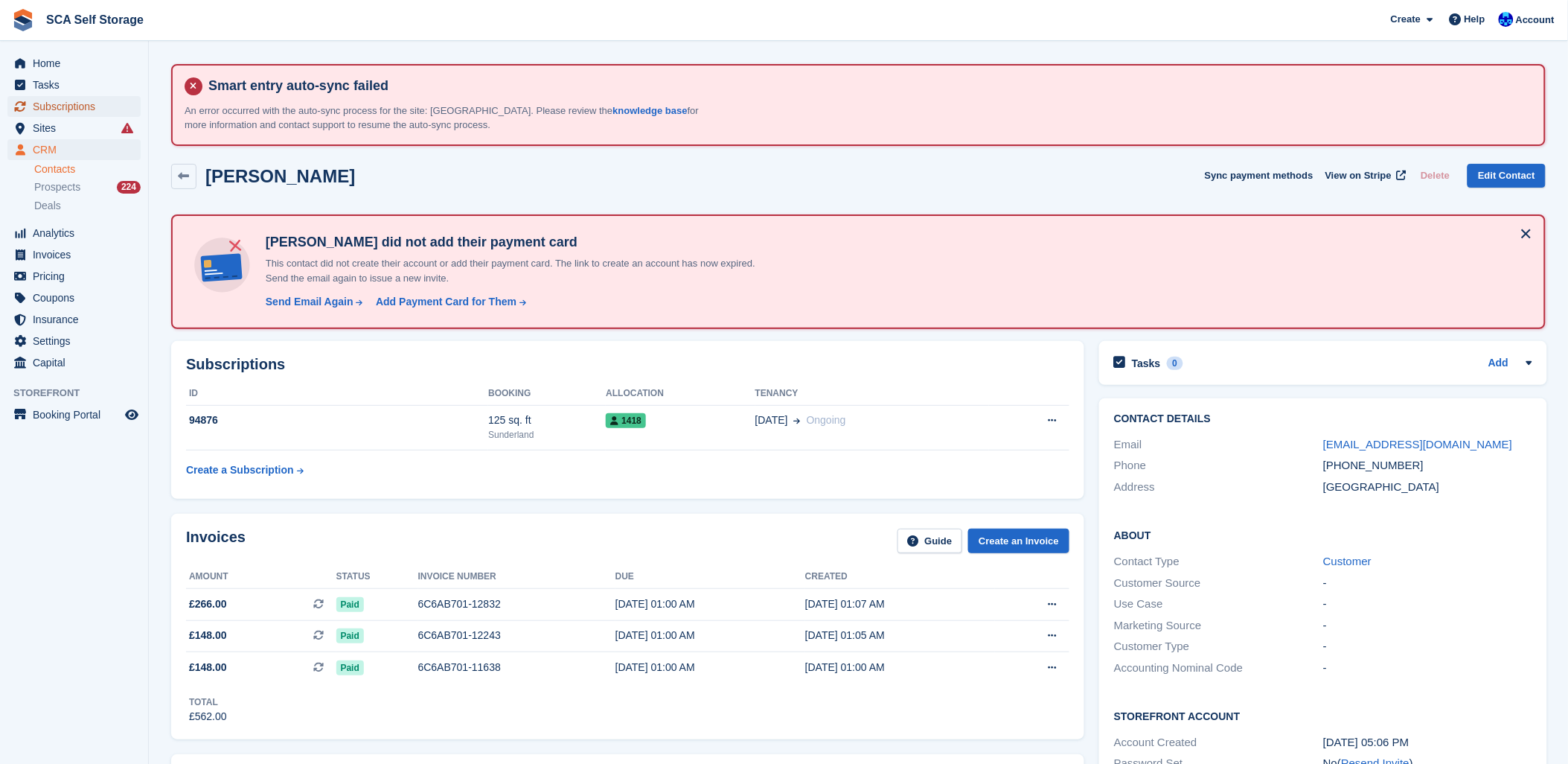
click at [50, 107] on span "Subscriptions" at bounding box center [77, 106] width 89 height 21
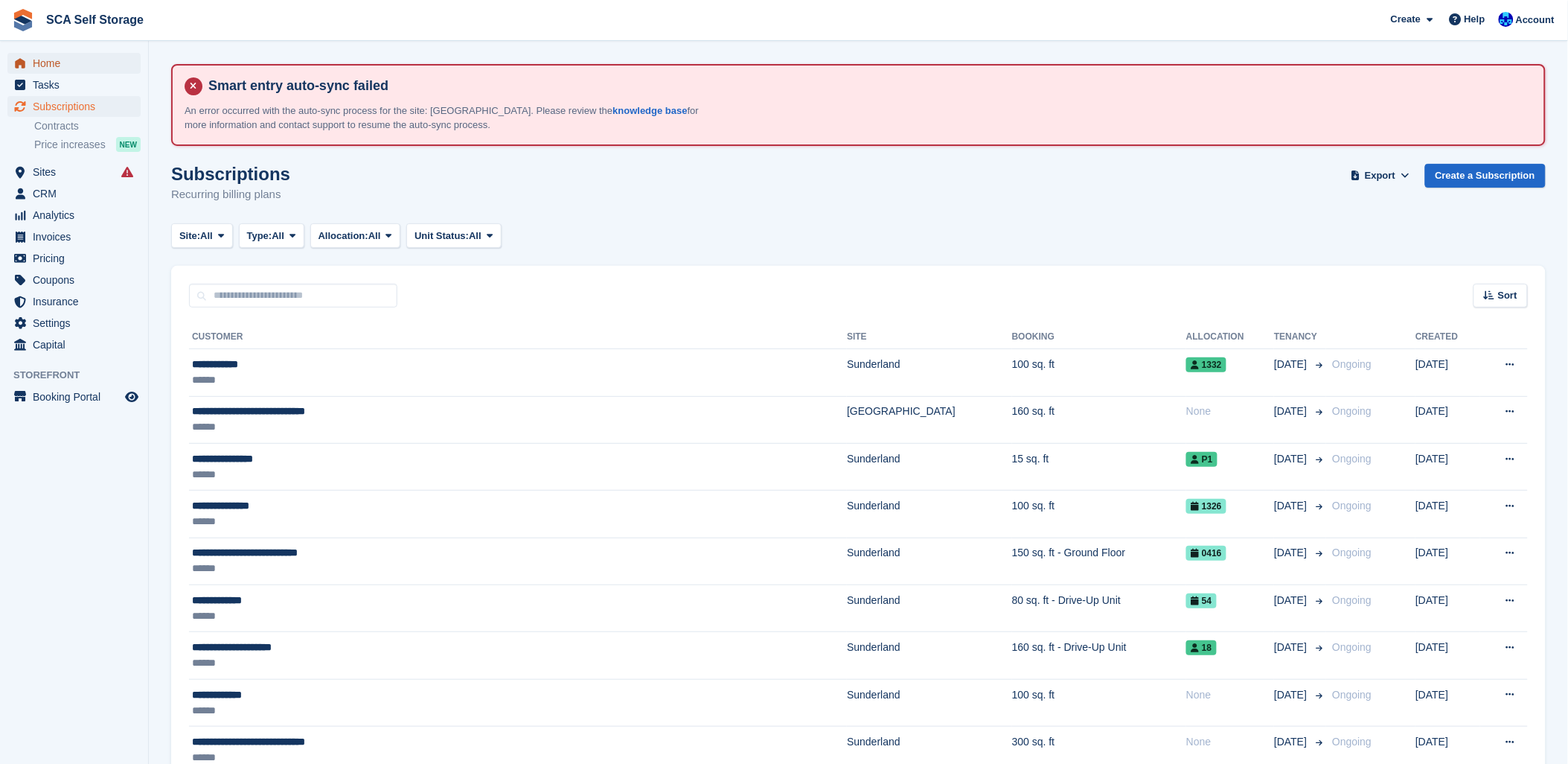
click at [71, 61] on span "Home" at bounding box center [77, 63] width 89 height 21
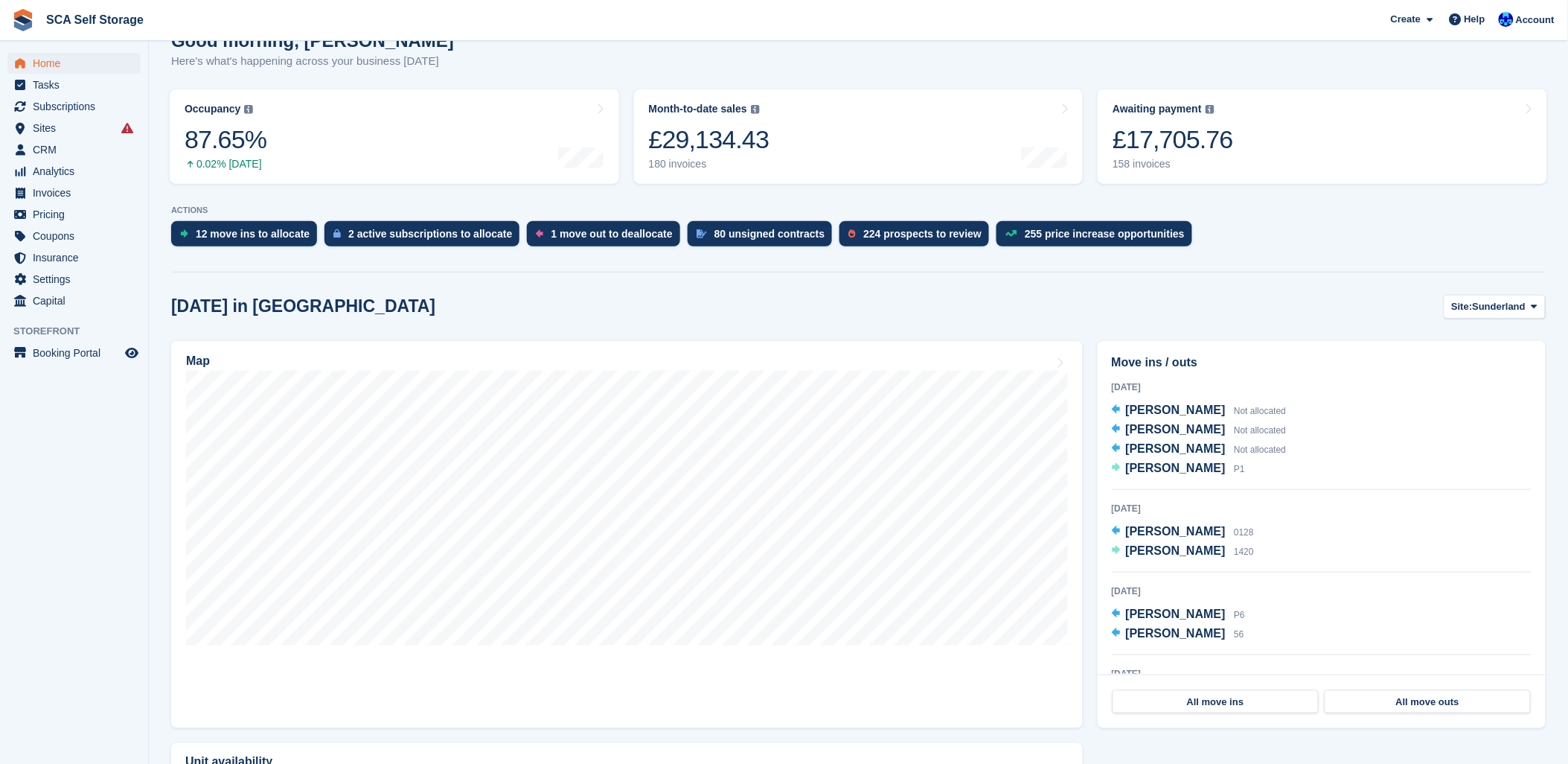
scroll to position [248, 0]
click at [1207, 465] on span "[PERSON_NAME]" at bounding box center [1176, 467] width 100 height 13
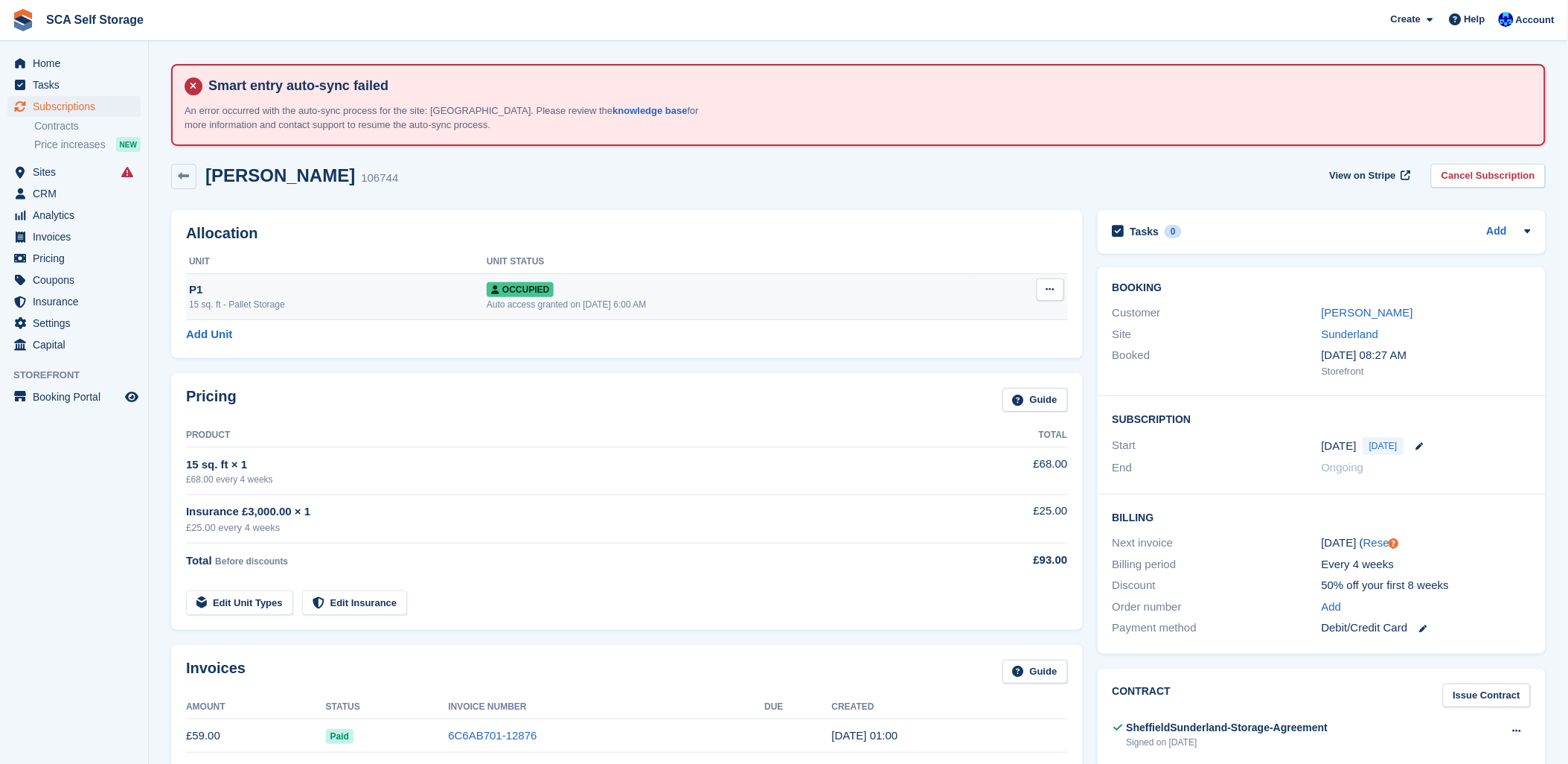
click at [1046, 290] on icon at bounding box center [1050, 289] width 8 height 10
click at [965, 366] on p "Deallocate" at bounding box center [993, 370] width 129 height 19
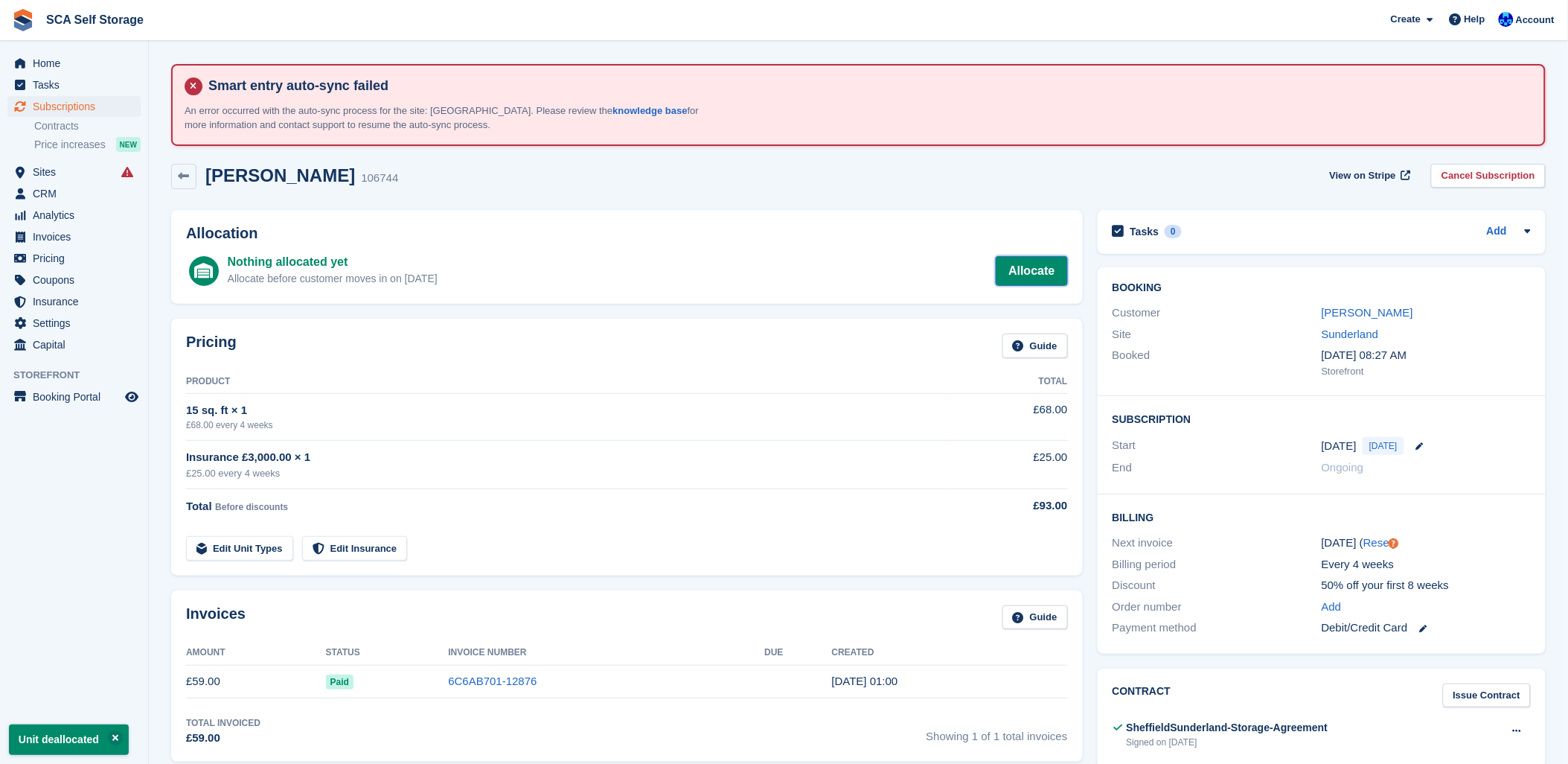
click at [1043, 267] on link "Allocate" at bounding box center [1031, 271] width 71 height 30
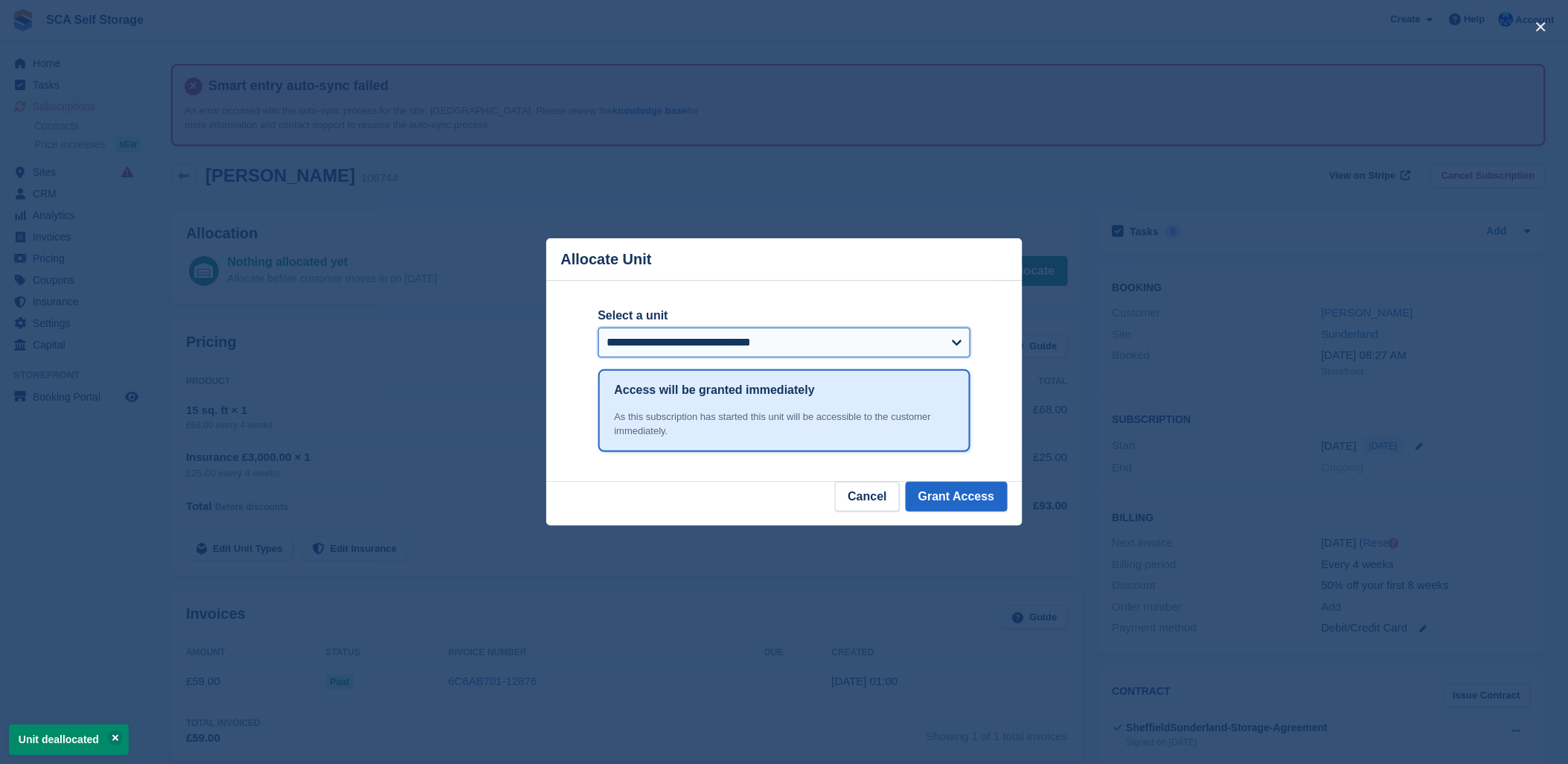
click at [676, 343] on select "**********" at bounding box center [784, 343] width 372 height 30
select select "*****"
click at [598, 329] on select "**********" at bounding box center [784, 343] width 372 height 30
click at [961, 494] on button "Grant Access" at bounding box center [956, 497] width 102 height 30
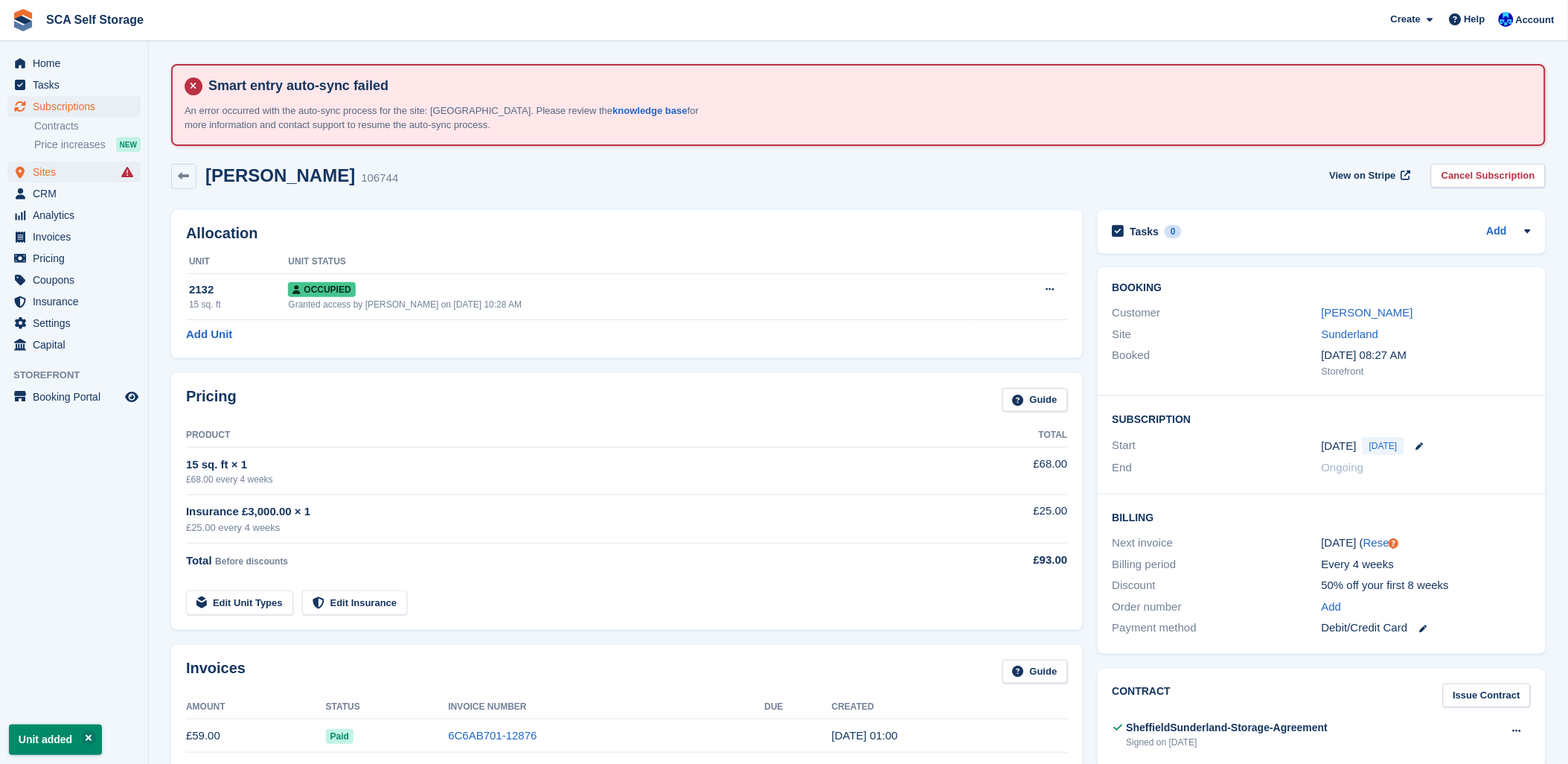
drag, startPoint x: 467, startPoint y: 176, endPoint x: 61, endPoint y: 162, distance: 406.2
click at [462, 176] on div "Tasara Mushangwe 106744 View on Stripe Cancel Subscription" at bounding box center [858, 176] width 1375 height 25
click at [1536, 17] on span "Account" at bounding box center [1535, 20] width 39 height 15
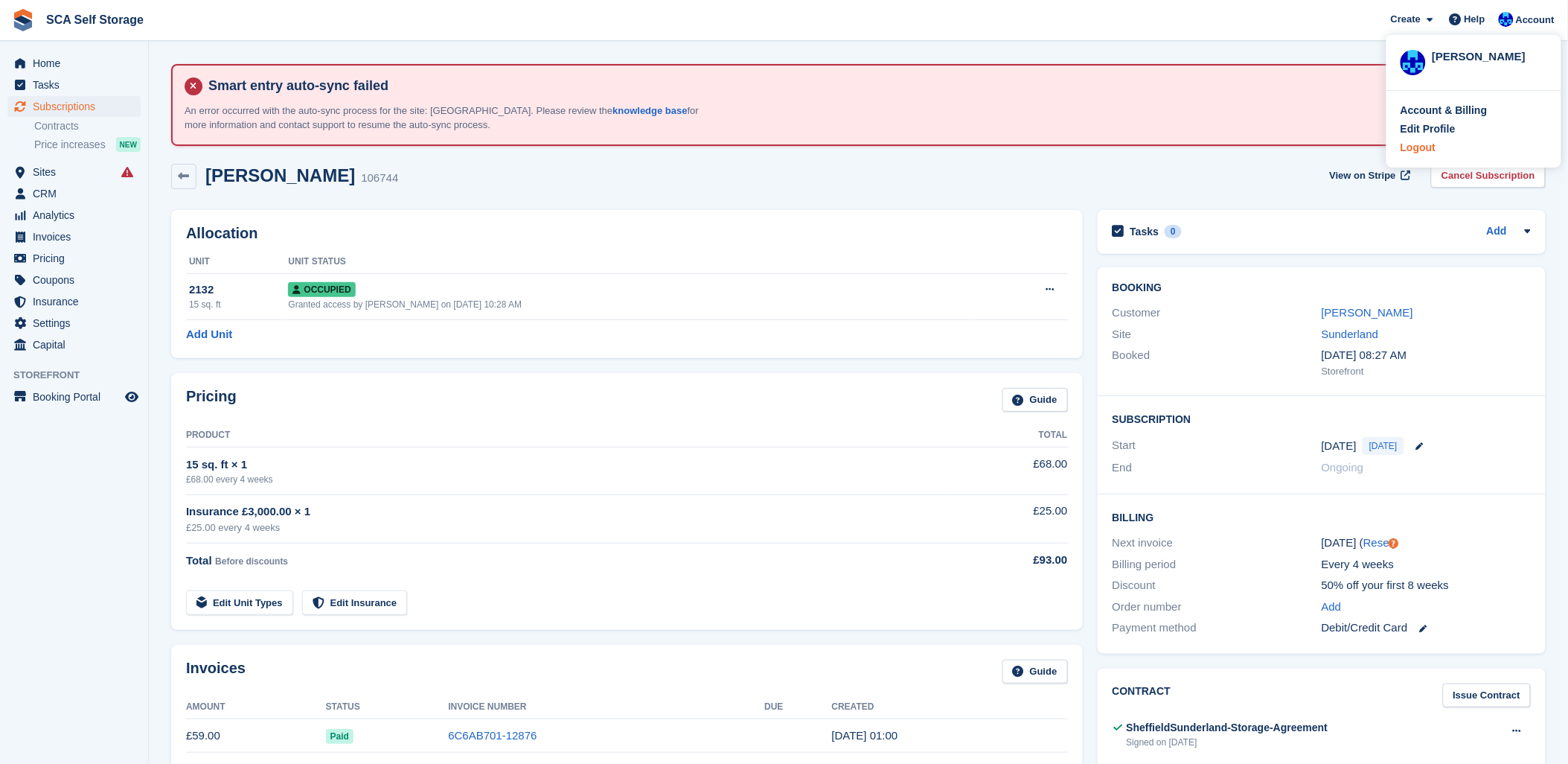
click at [1424, 142] on div "Logout" at bounding box center [1418, 147] width 35 height 16
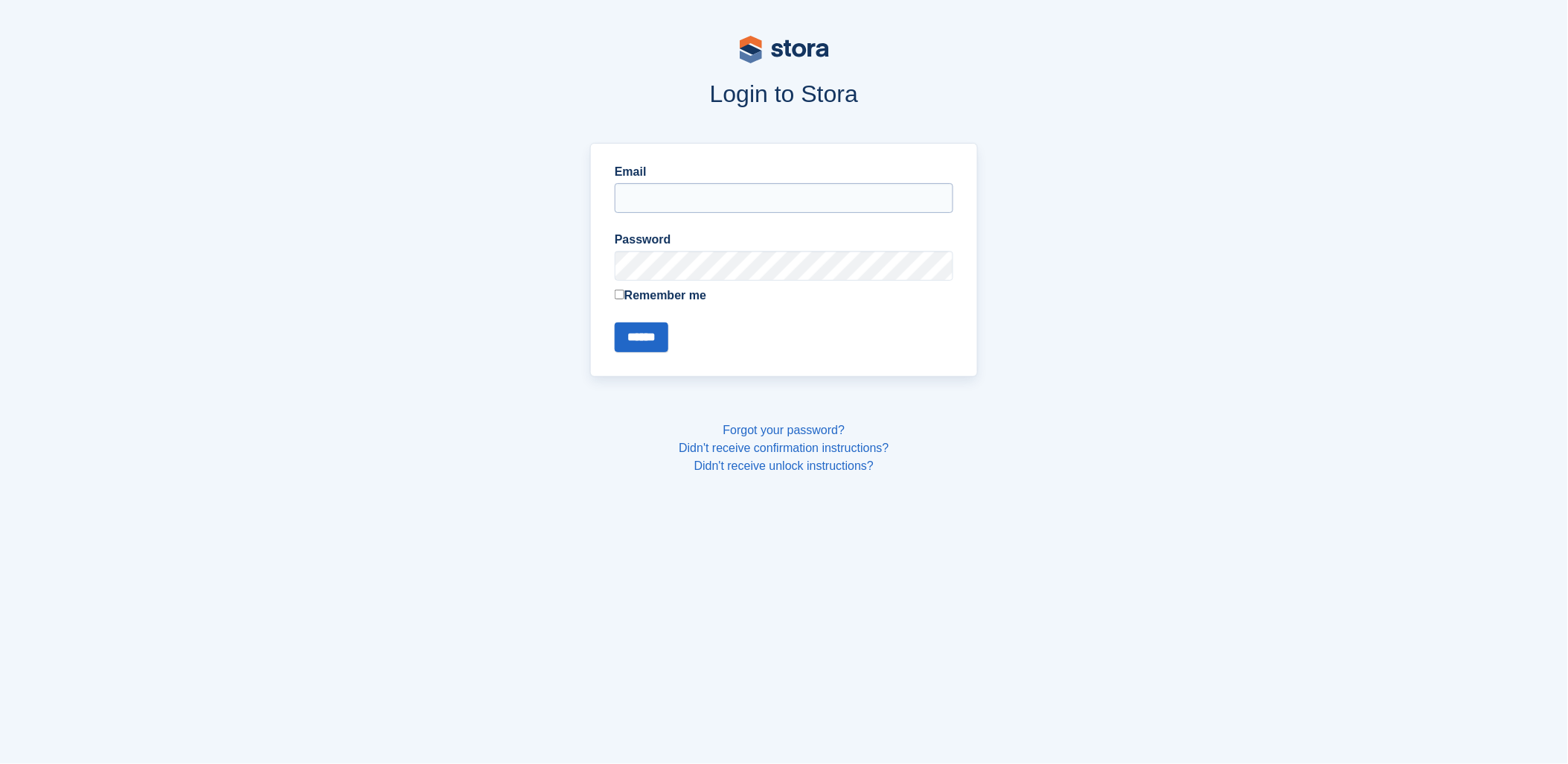
drag, startPoint x: 778, startPoint y: 194, endPoint x: 771, endPoint y: 203, distance: 11.4
click at [778, 194] on input "Email" at bounding box center [784, 198] width 339 height 30
click at [719, 209] on input "**********" at bounding box center [784, 198] width 339 height 30
type input "**********"
click at [664, 332] on input "******" at bounding box center [641, 337] width 54 height 30
